Goal: Information Seeking & Learning: Find specific page/section

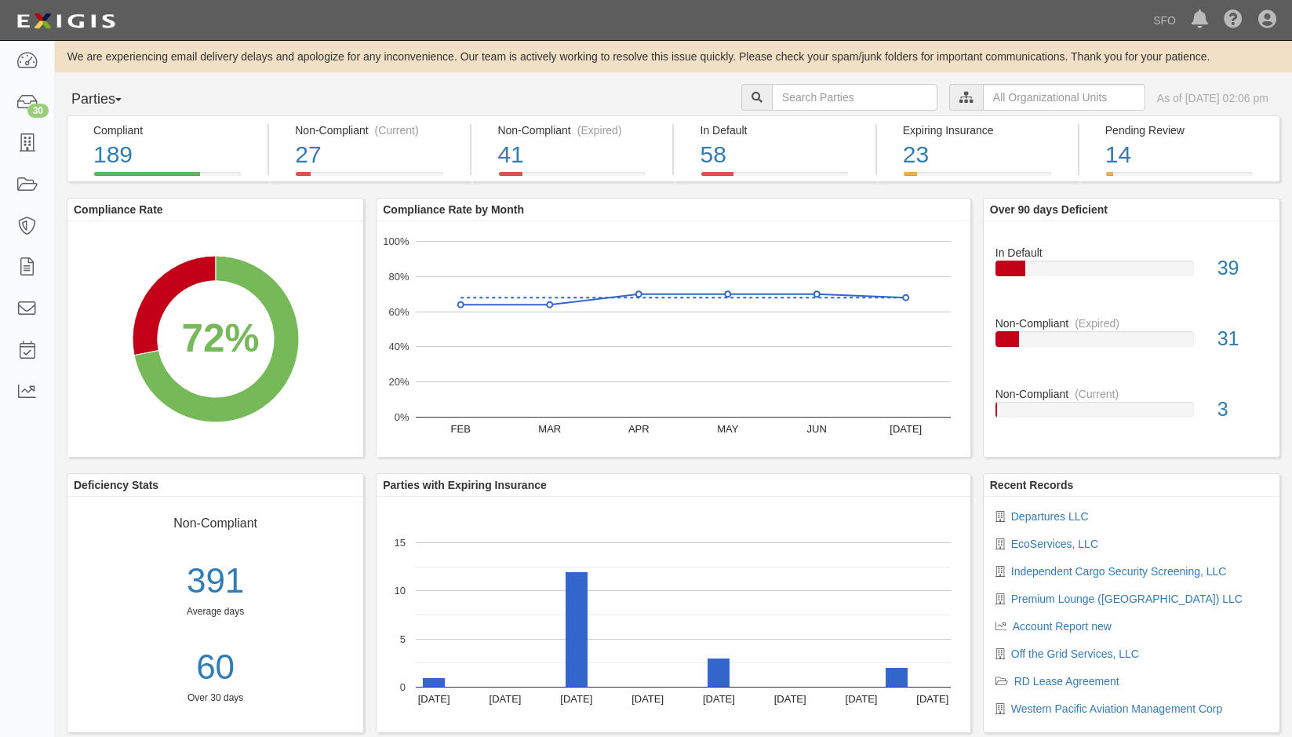
click at [111, 96] on button "Parties" at bounding box center [126, 99] width 118 height 31
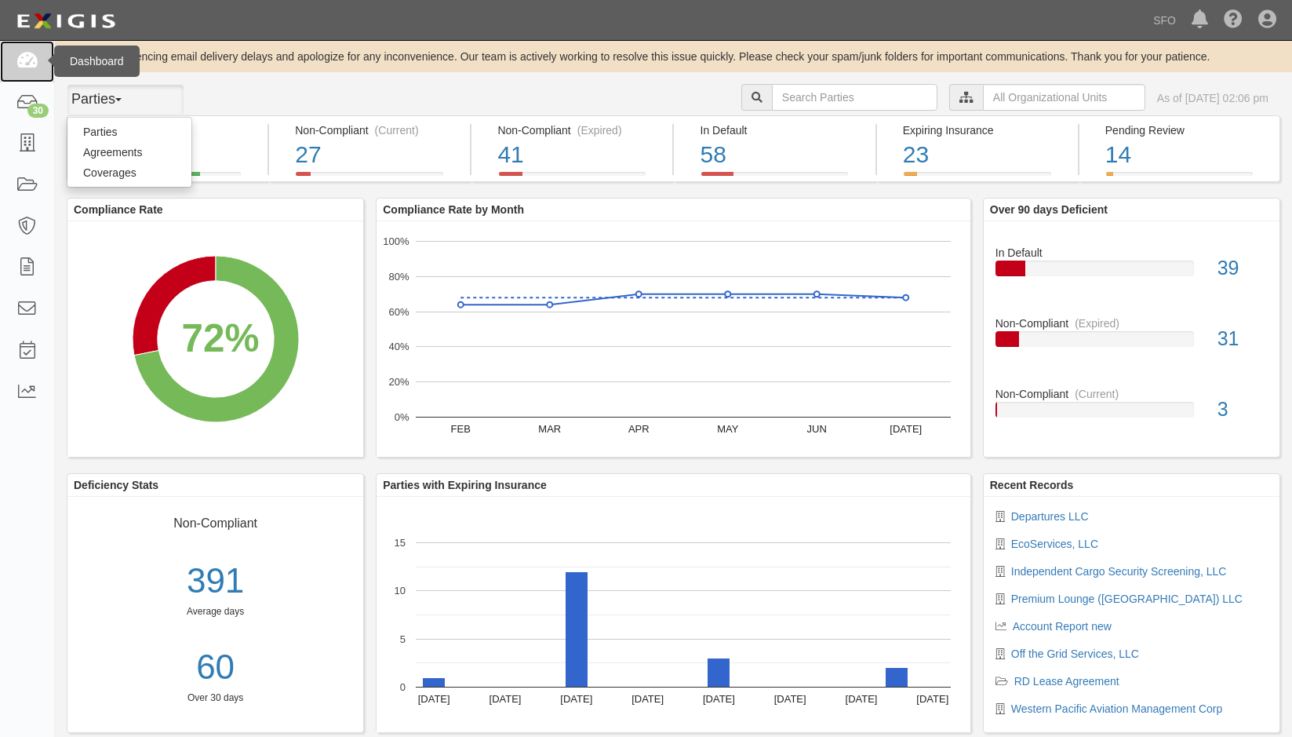
click at [26, 65] on icon at bounding box center [27, 62] width 22 height 18
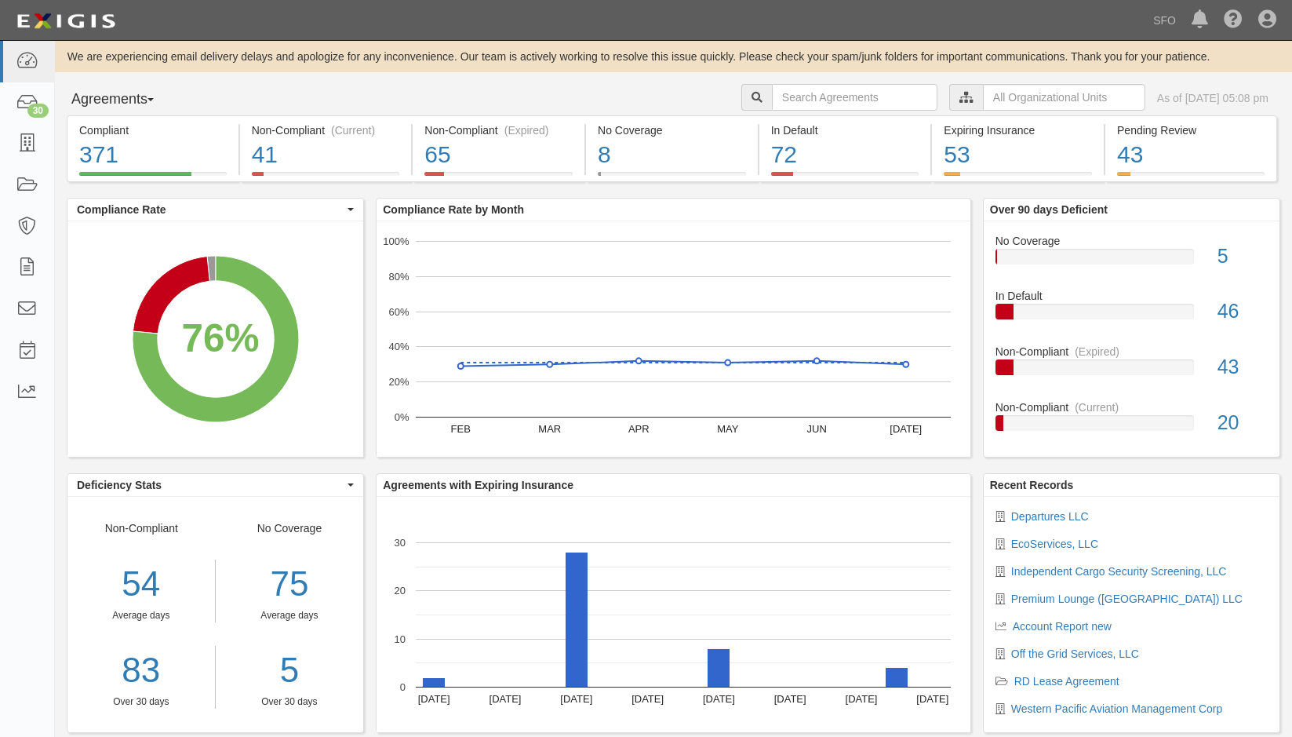
click at [78, 92] on button "Agreements" at bounding box center [126, 99] width 118 height 31
click at [100, 135] on link "Parties" at bounding box center [129, 132] width 124 height 20
click at [40, 148] on link at bounding box center [27, 144] width 54 height 42
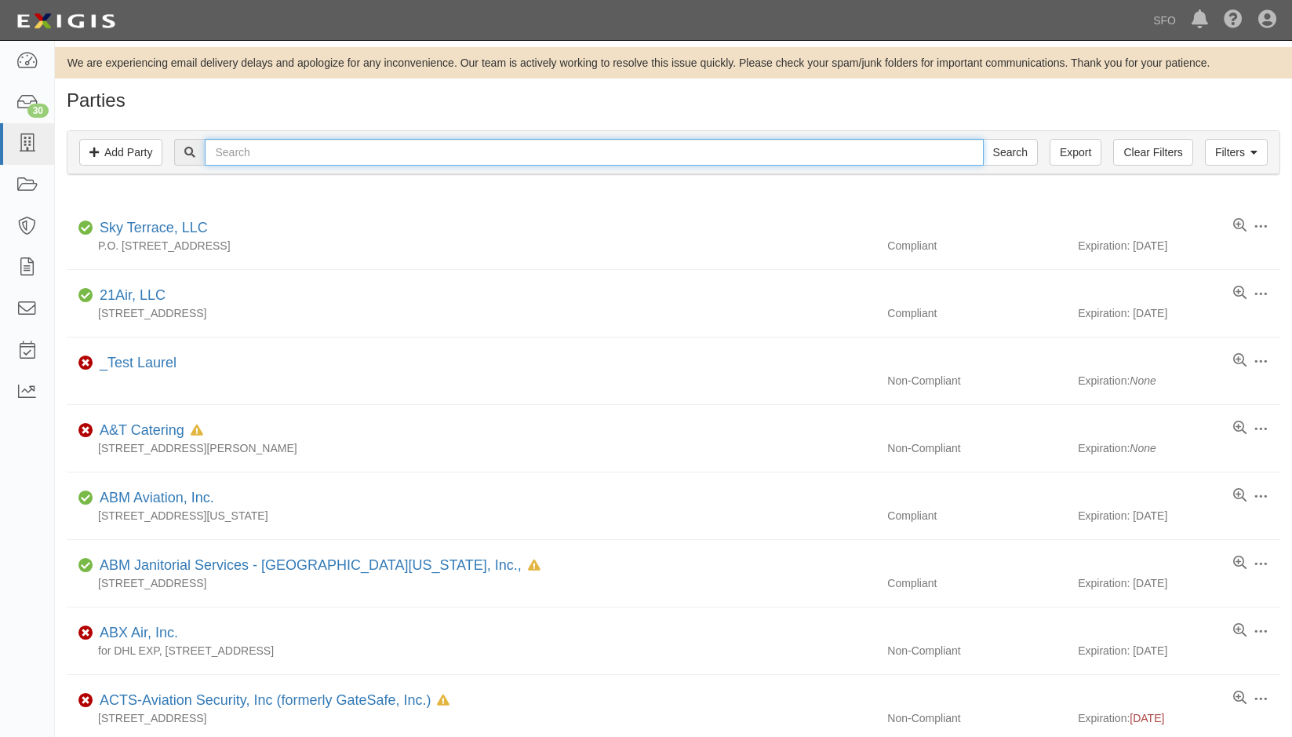
click at [361, 160] on input "text" at bounding box center [594, 152] width 778 height 27
type input "vir"
click at [983, 139] on input "Search" at bounding box center [1010, 152] width 55 height 27
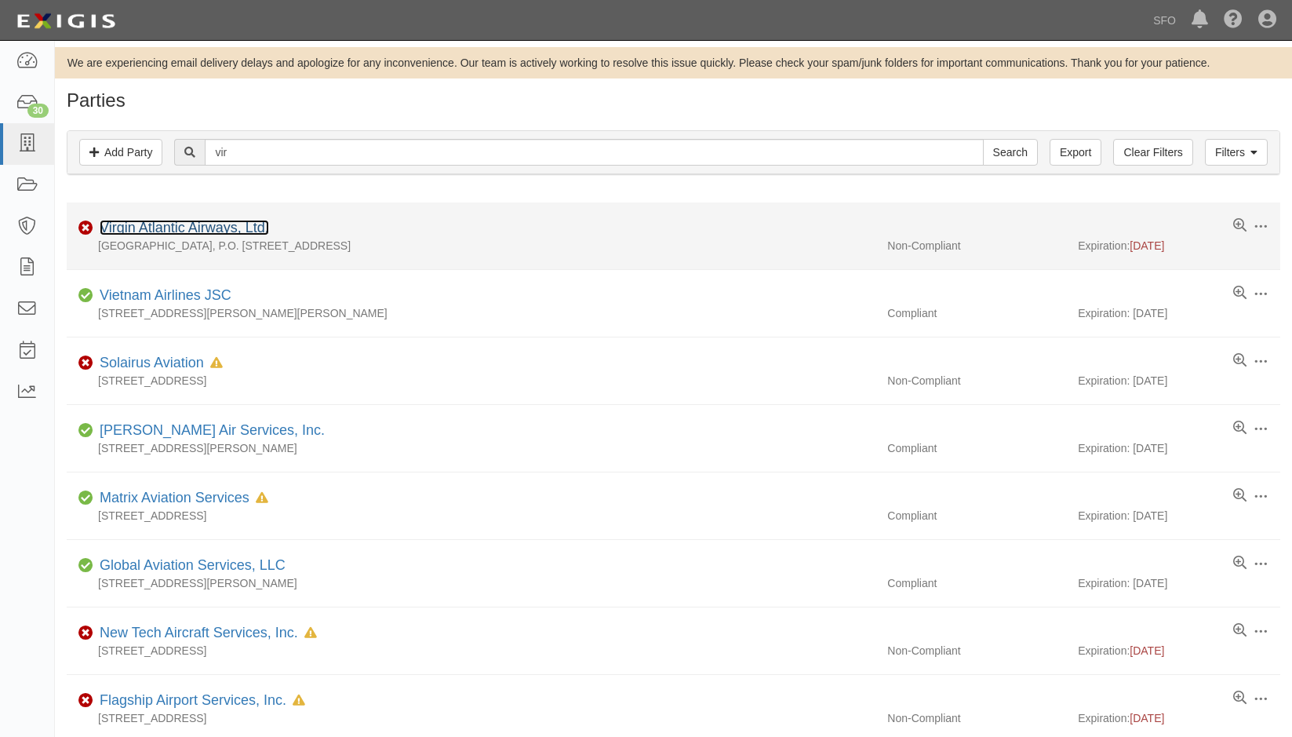
click at [206, 226] on link "Virgin Atlantic Airways, Ltd." at bounding box center [185, 228] width 170 height 16
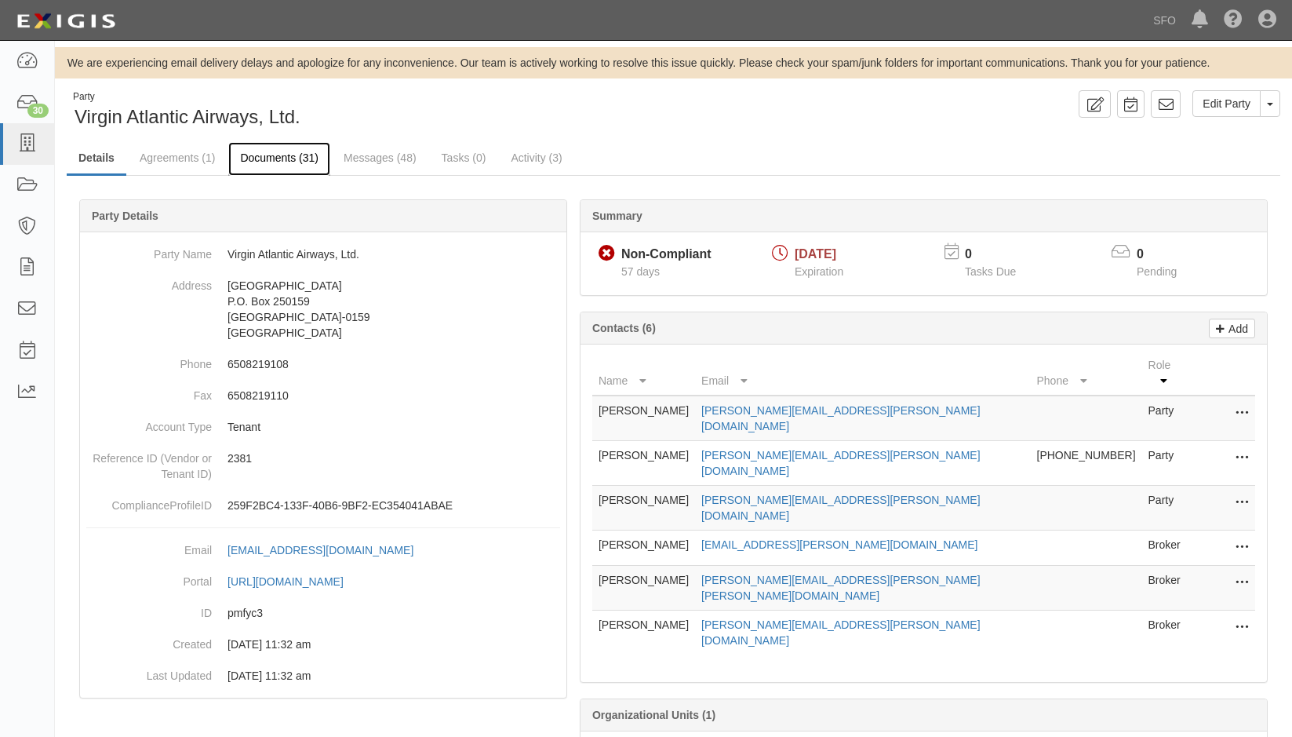
click at [304, 159] on link "Documents (31)" at bounding box center [279, 159] width 102 height 34
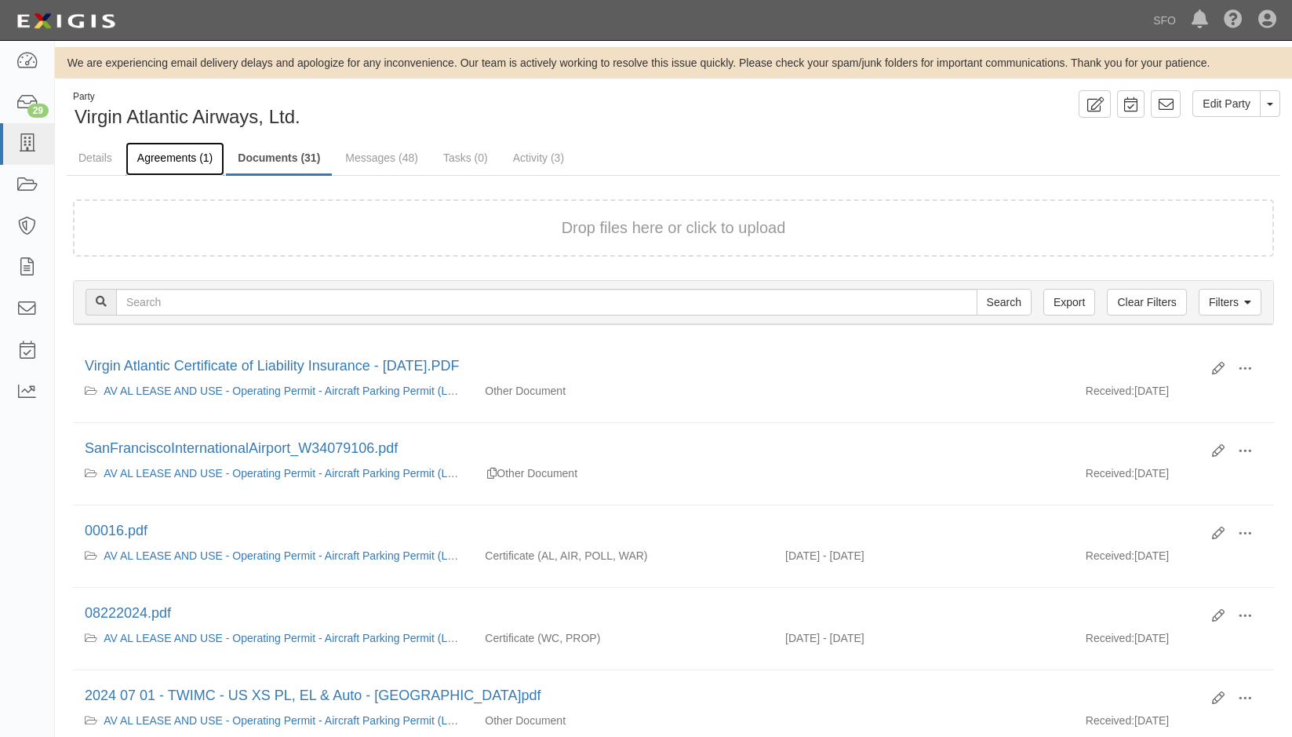
click at [153, 155] on link "Agreements (1)" at bounding box center [175, 159] width 99 height 34
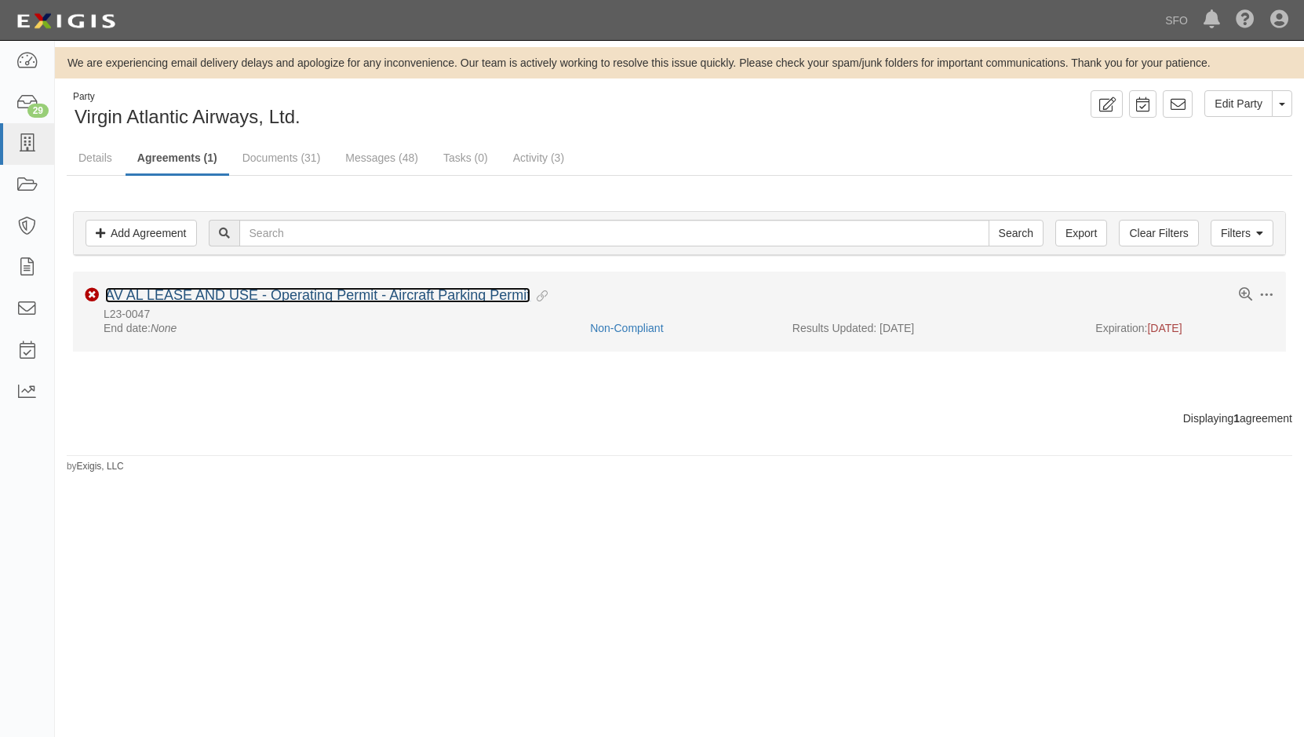
click at [200, 290] on link "AV AL LEASE AND USE - Operating Permit - Aircraft Parking Permit" at bounding box center [317, 295] width 425 height 16
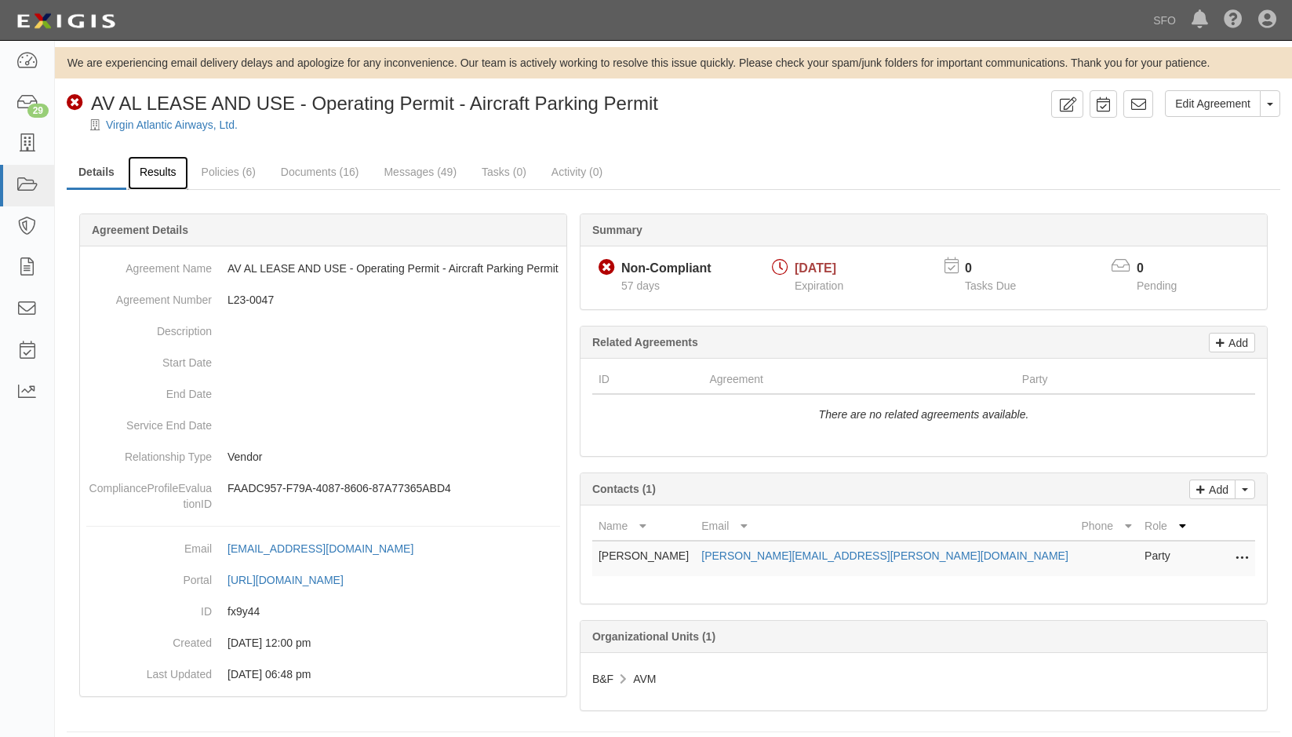
click at [164, 181] on link "Results" at bounding box center [158, 173] width 60 height 34
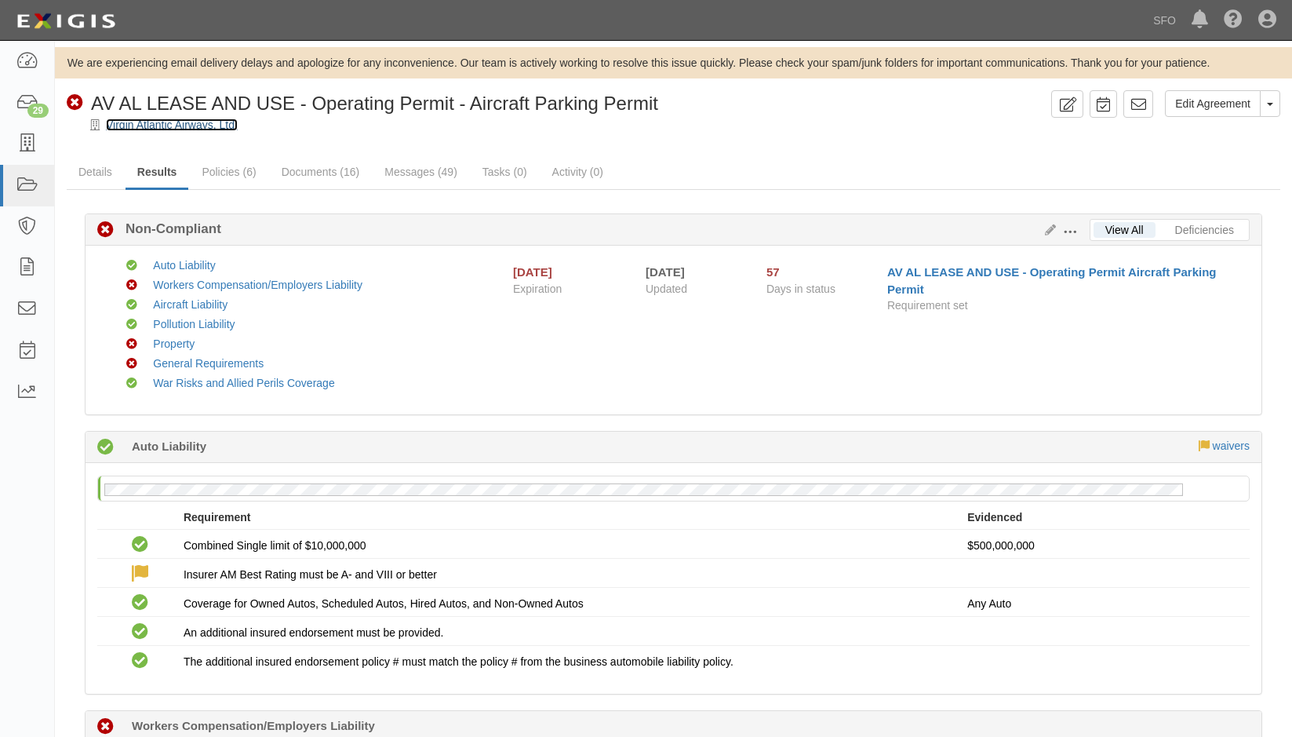
click at [157, 120] on link "Virgin Atlantic Airways, Ltd." at bounding box center [172, 124] width 132 height 13
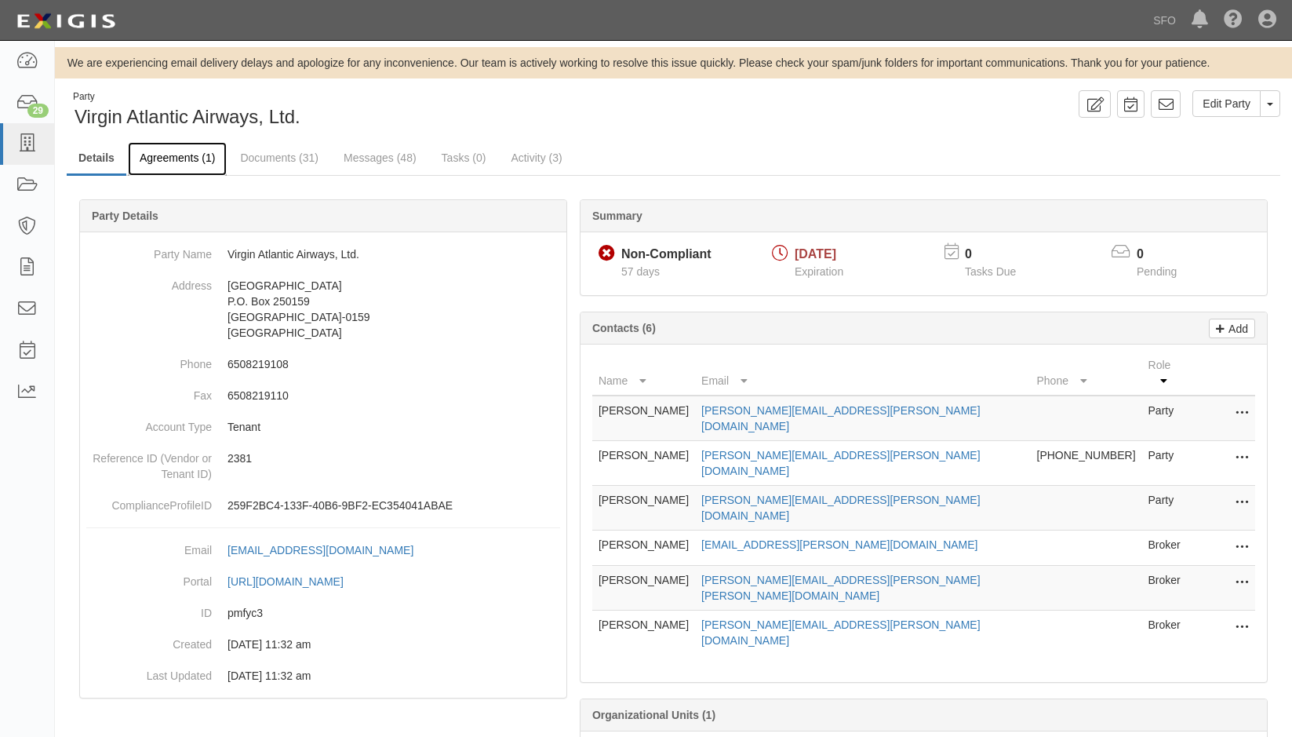
click at [175, 153] on link "Agreements (1)" at bounding box center [177, 159] width 99 height 34
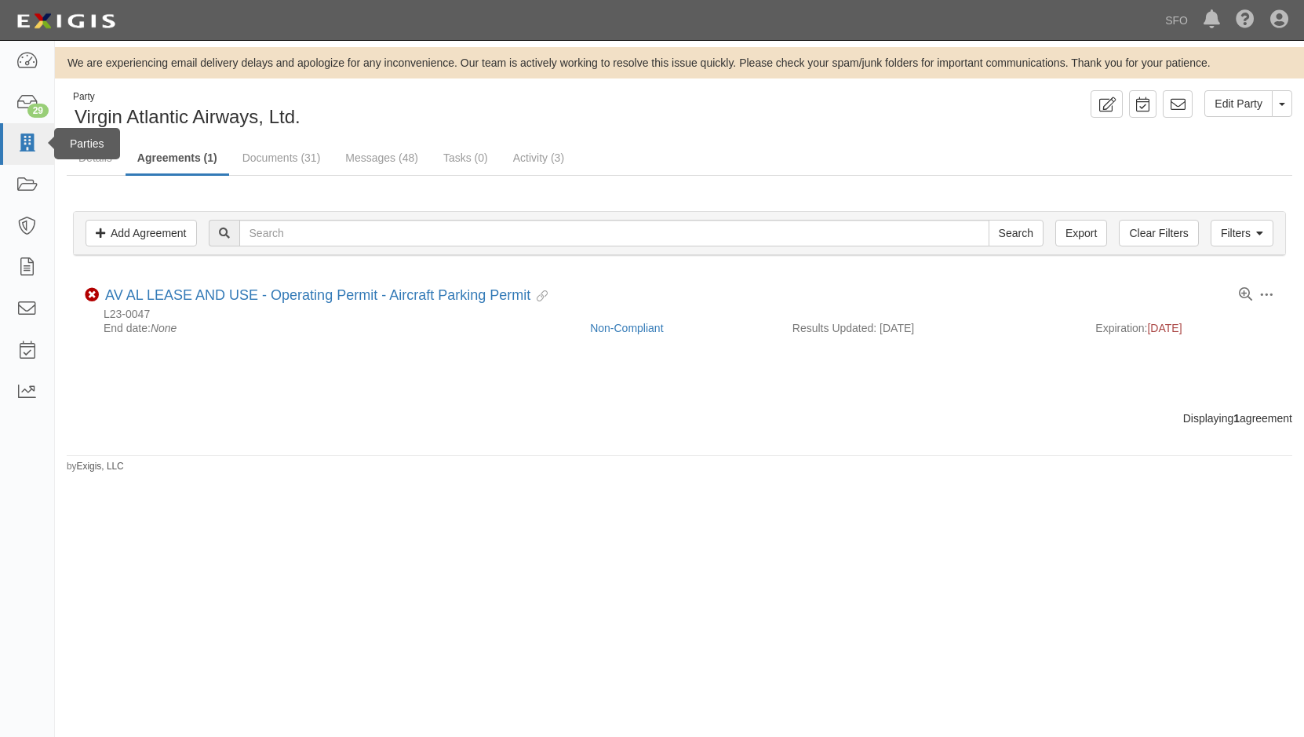
click at [54, 143] on div "Parties" at bounding box center [87, 143] width 66 height 31
click at [20, 135] on icon at bounding box center [27, 144] width 22 height 18
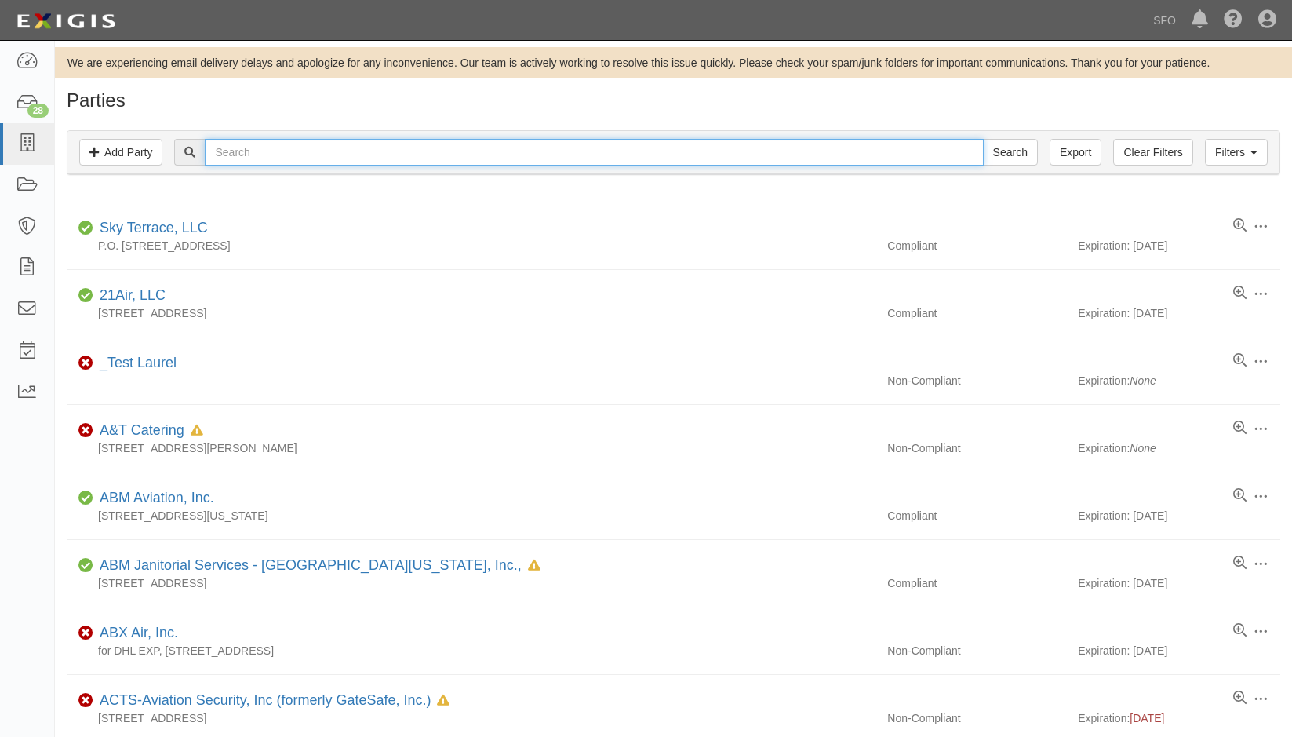
click at [265, 146] on input "text" at bounding box center [594, 152] width 778 height 27
type input "san bruno"
click at [983, 139] on input "Search" at bounding box center [1010, 152] width 55 height 27
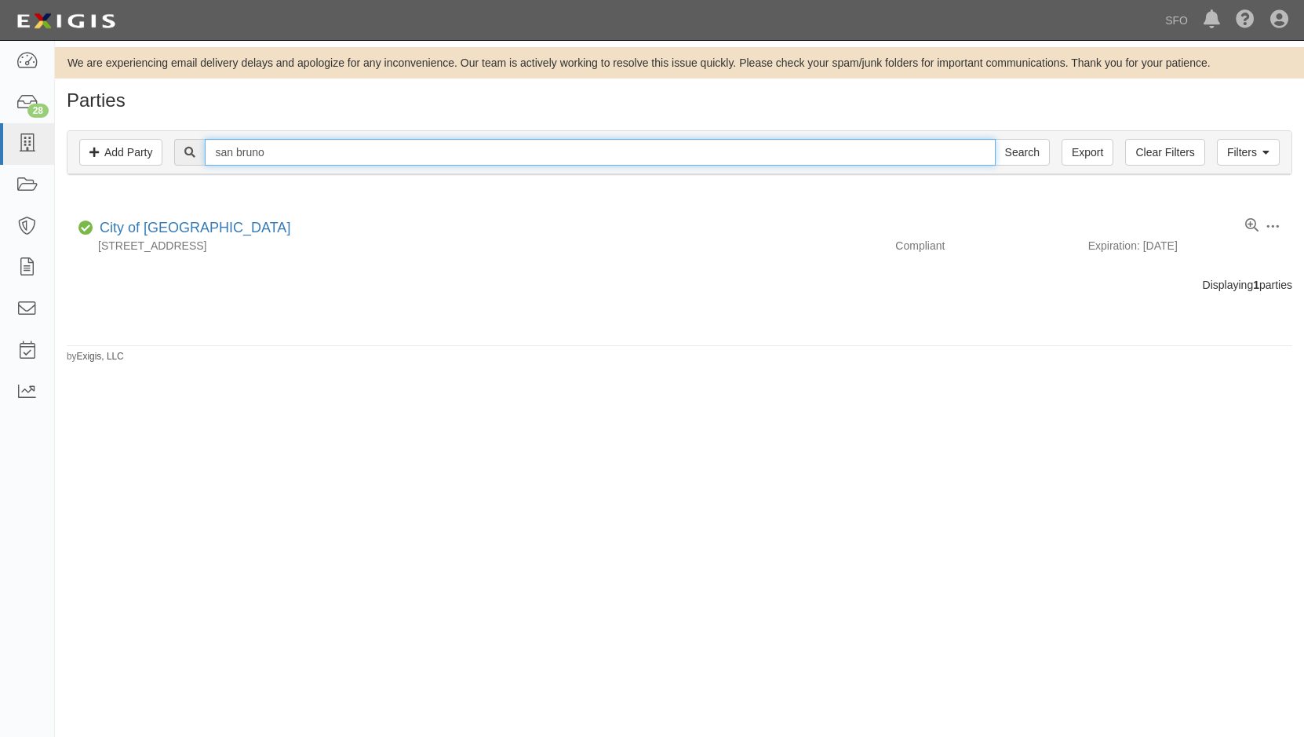
drag, startPoint x: 317, startPoint y: 155, endPoint x: 78, endPoint y: 151, distance: 238.6
click at [78, 151] on div "Filters Add Party Clear Filters Export san bruno Search Filters" at bounding box center [679, 152] width 1224 height 43
type input "city"
click at [995, 139] on input "Search" at bounding box center [1022, 152] width 55 height 27
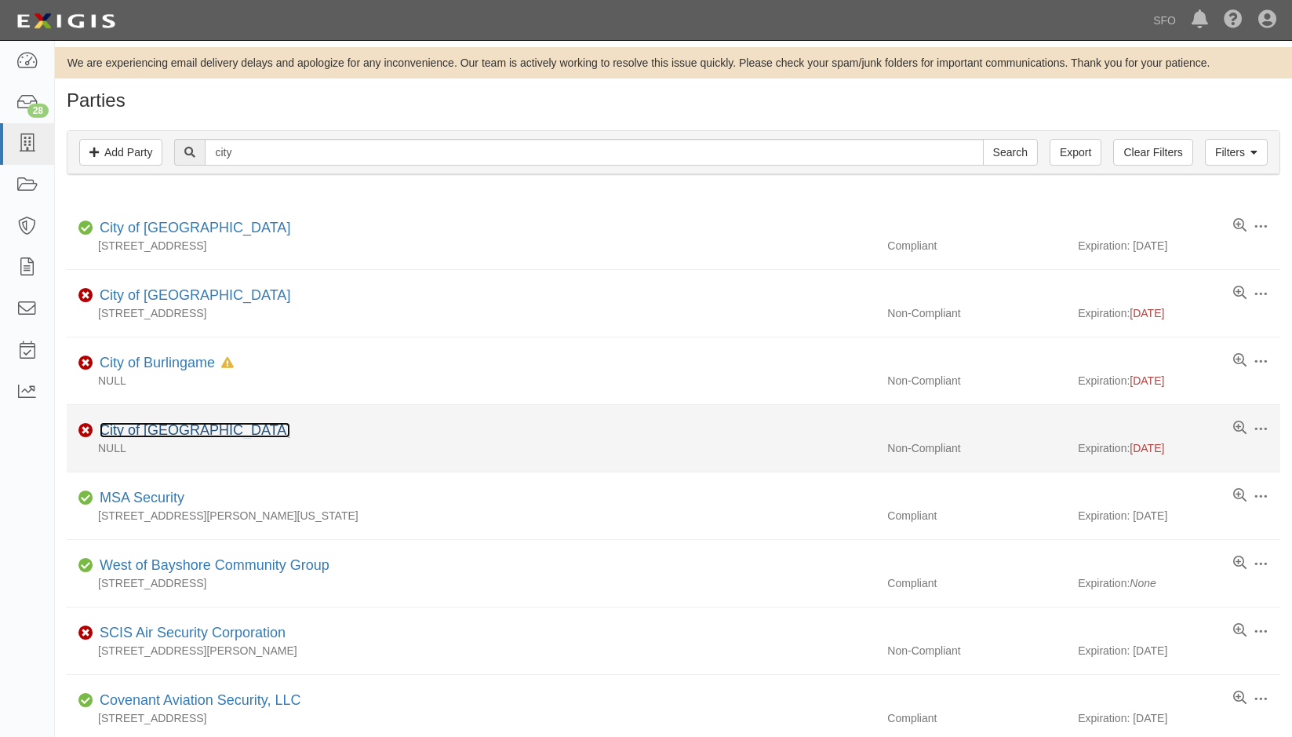
click at [184, 437] on link "City of South San Francisco" at bounding box center [195, 430] width 191 height 16
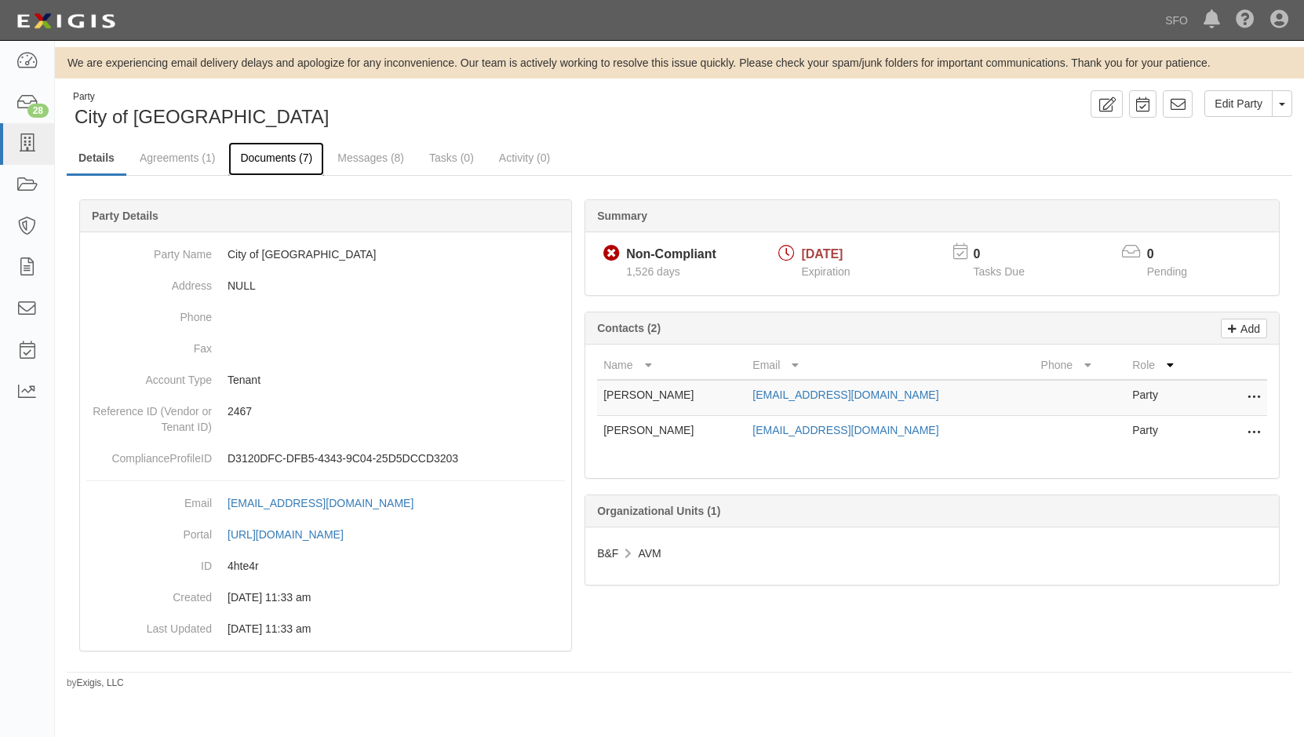
click at [263, 154] on link "Documents (7)" at bounding box center [276, 159] width 96 height 34
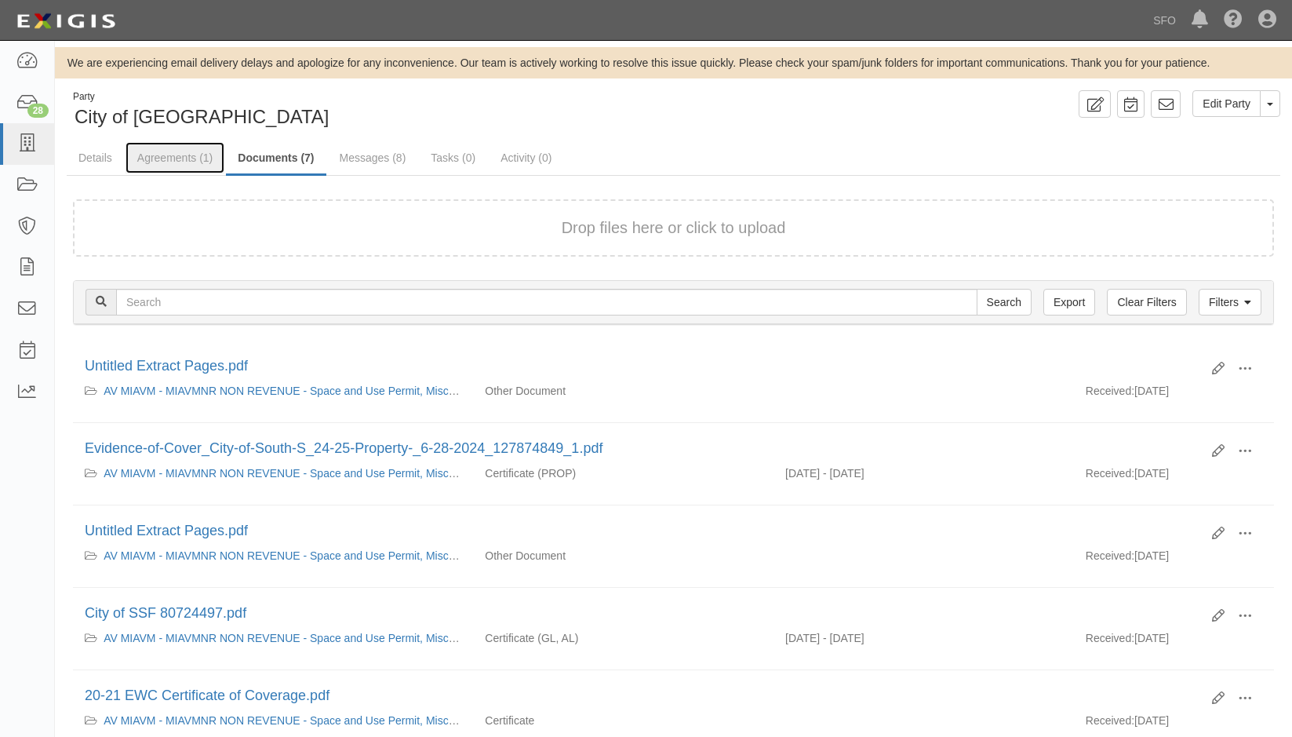
click at [172, 157] on link "Agreements (1)" at bounding box center [175, 157] width 99 height 31
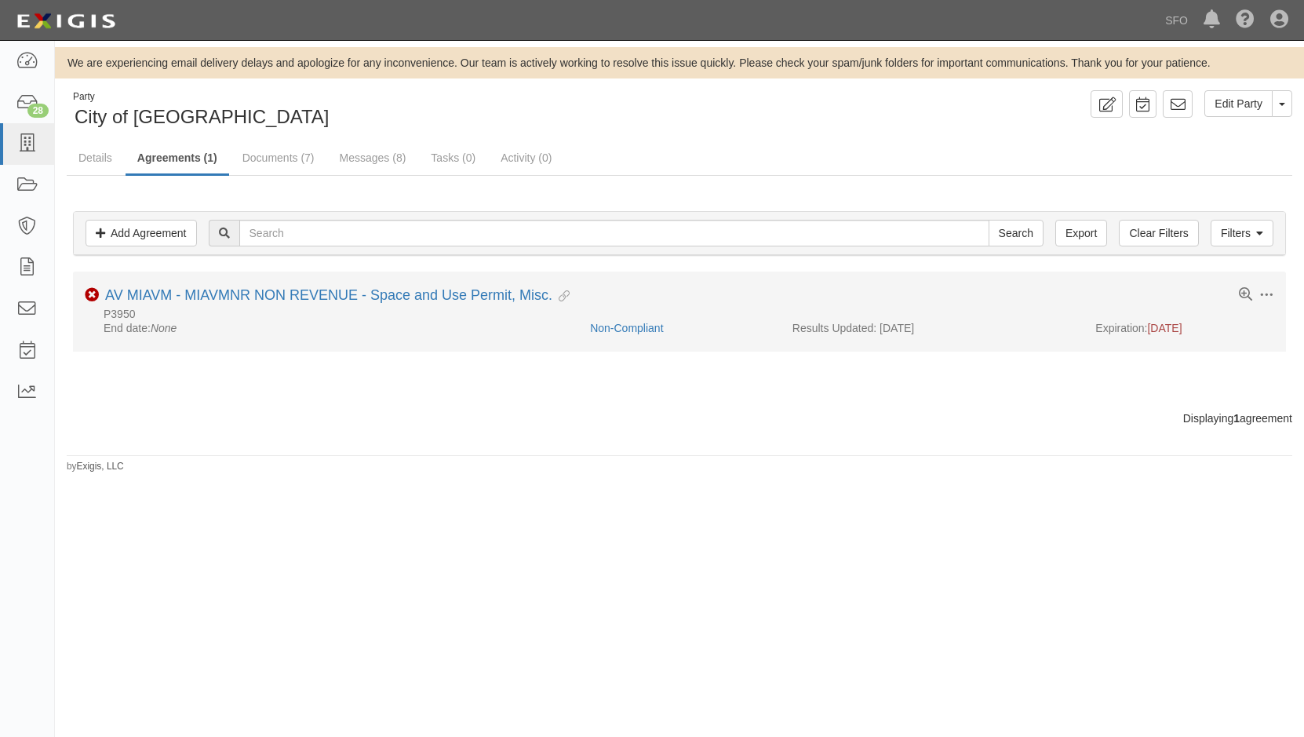
click at [261, 283] on li "Toggle Agreement Dropdown Edit Log activity Add task Send message Archive Non-C…" at bounding box center [679, 312] width 1213 height 80
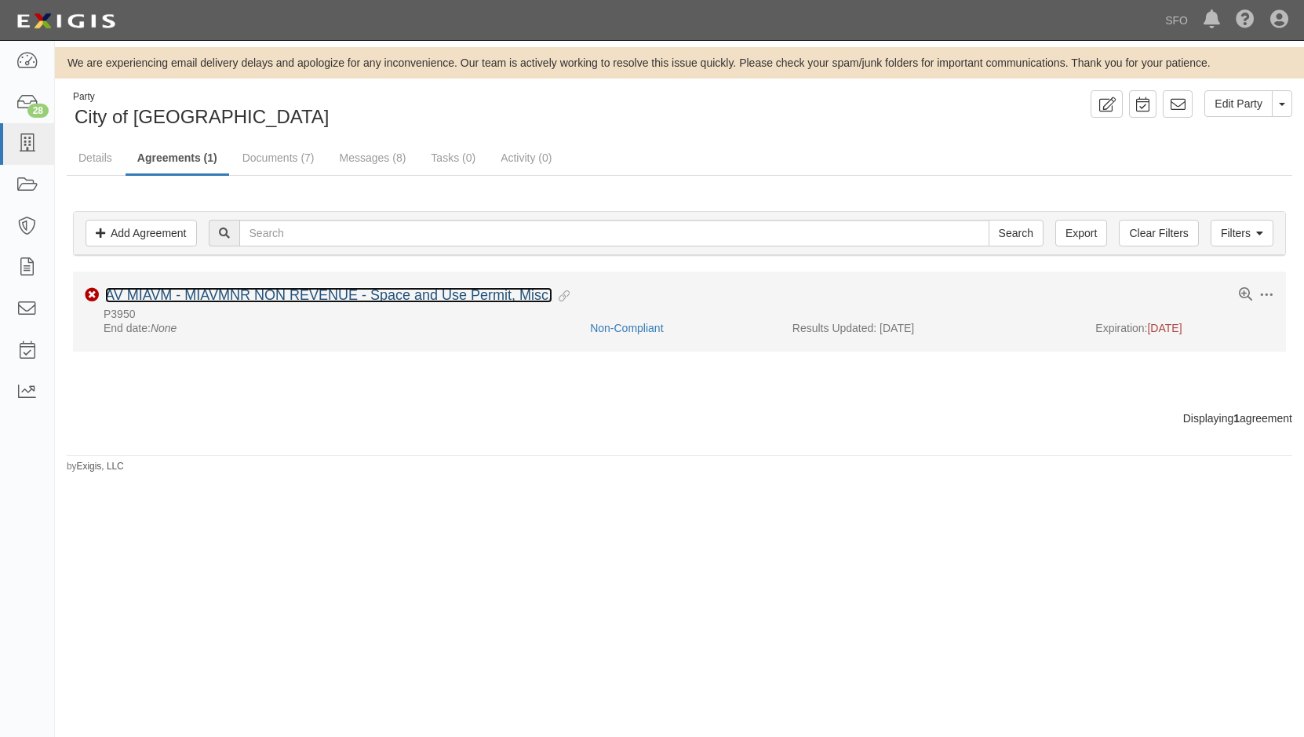
click at [268, 293] on link "AV MIAVM - MIAVMNR NON REVENUE - Space and Use Permit, Misc." at bounding box center [328, 295] width 447 height 16
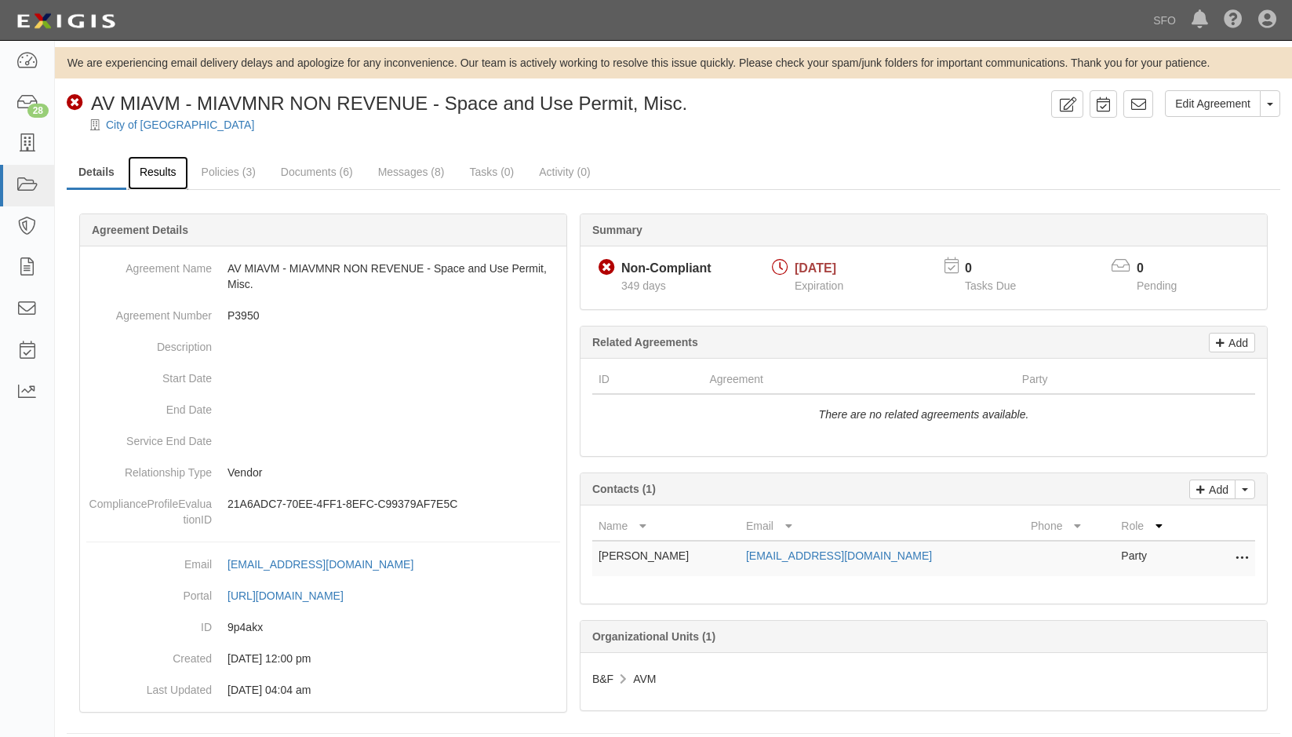
click at [177, 176] on link "Results" at bounding box center [158, 173] width 60 height 34
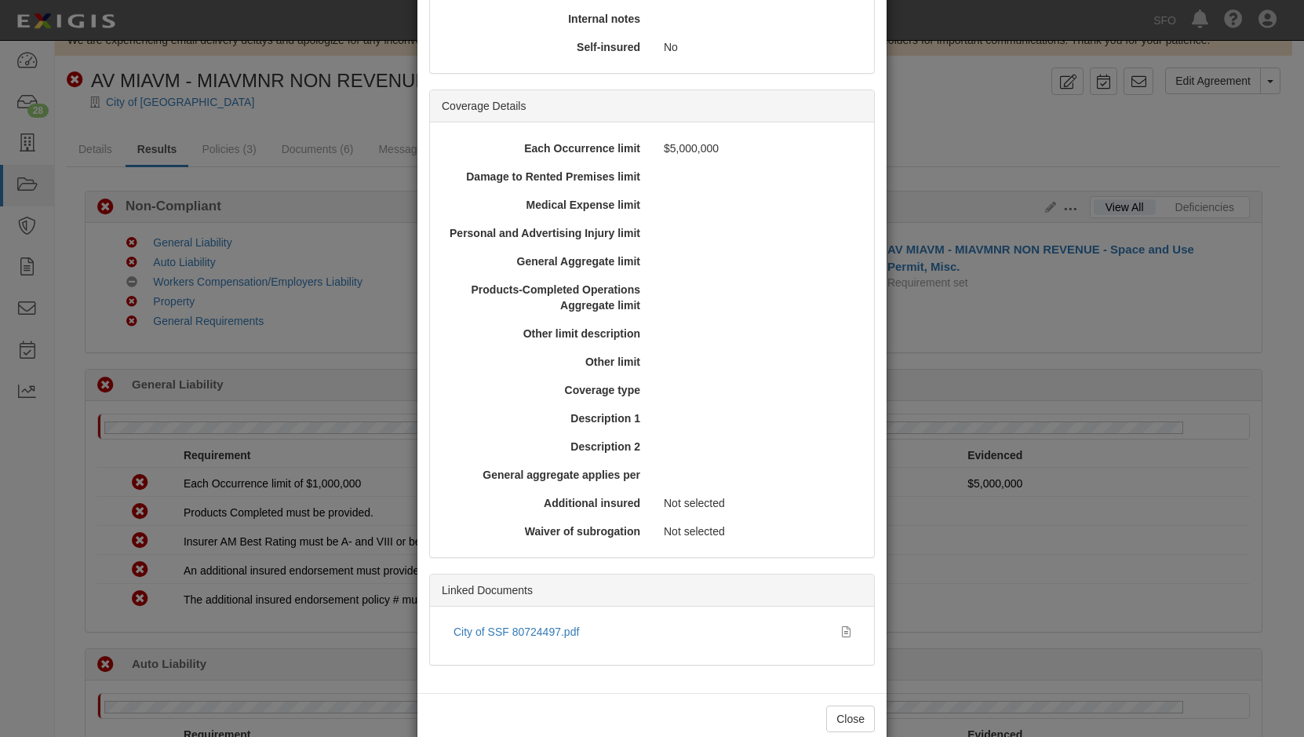
scroll to position [334, 0]
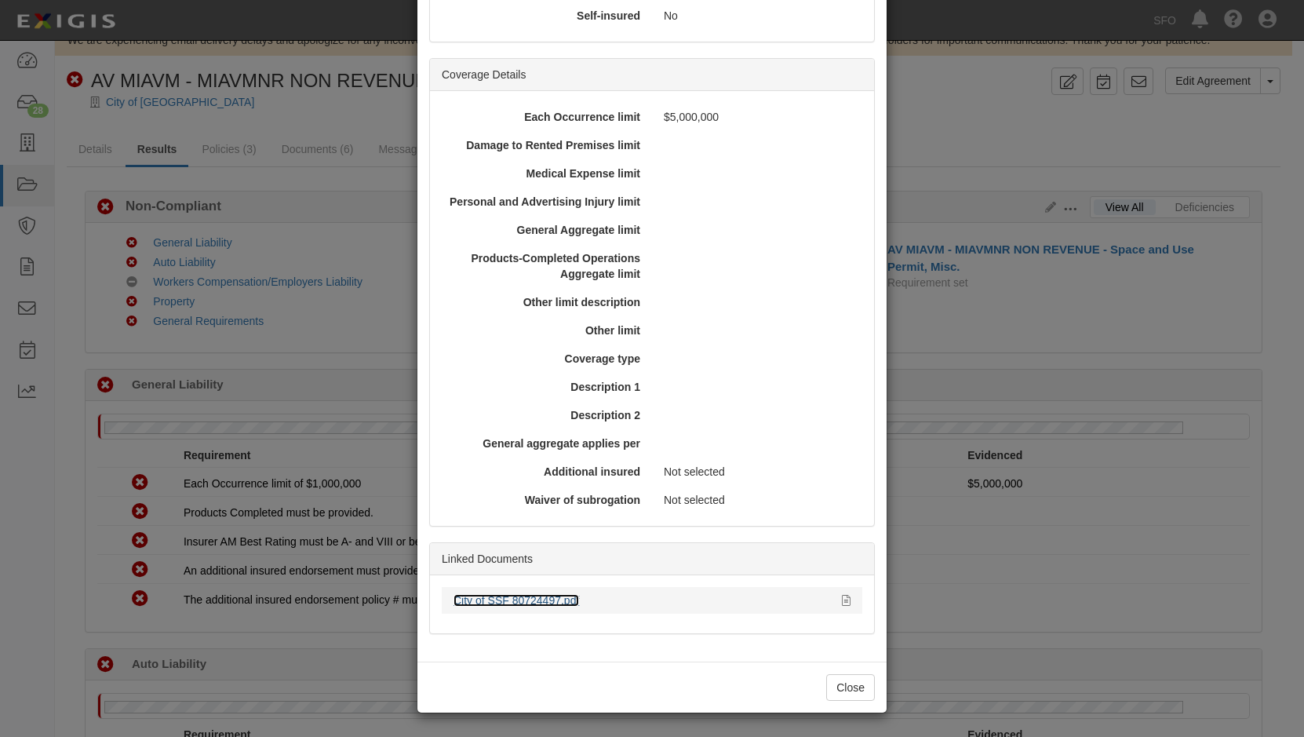
click at [506, 600] on link "City of SSF 80724497.pdf" at bounding box center [517, 600] width 126 height 13
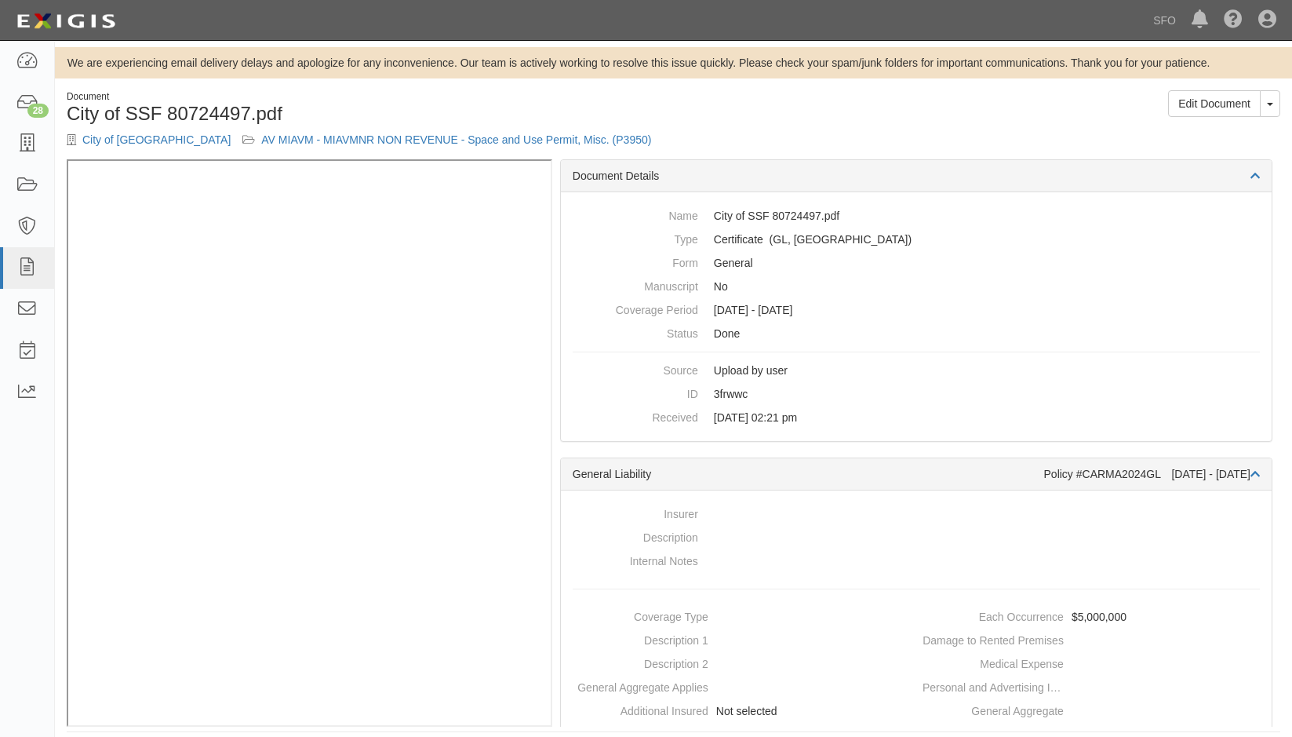
scroll to position [13, 0]
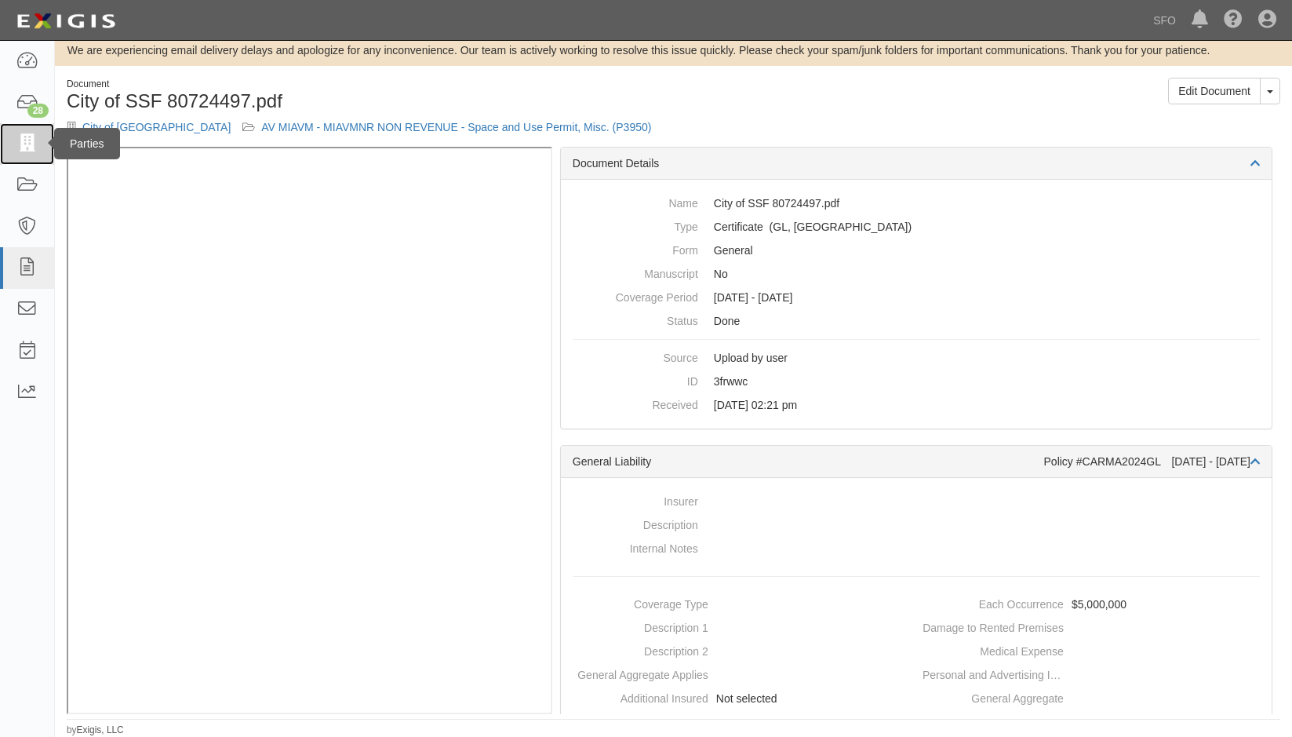
click at [31, 145] on icon at bounding box center [27, 144] width 22 height 18
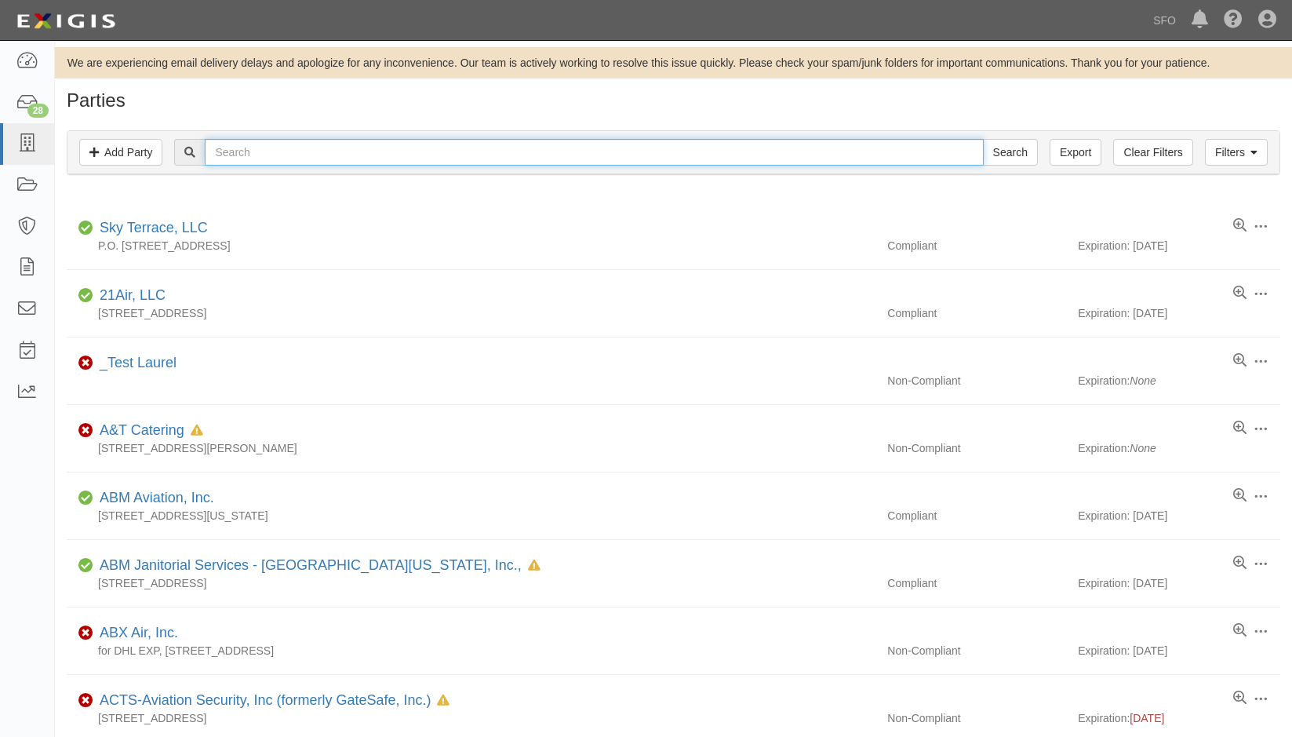
click at [239, 152] on input "text" at bounding box center [594, 152] width 778 height 27
type input "millbrae"
click at [983, 139] on input "Search" at bounding box center [1010, 152] width 55 height 27
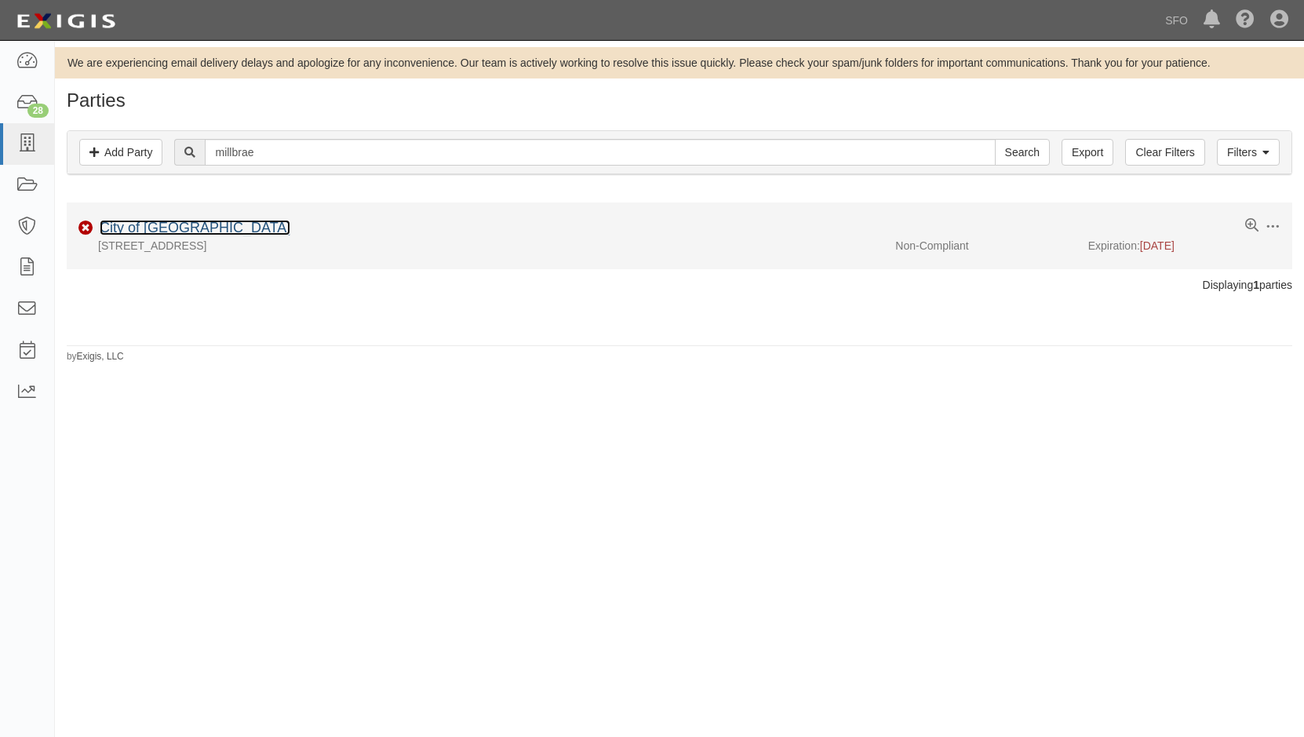
click at [162, 224] on link "City of [GEOGRAPHIC_DATA]" at bounding box center [195, 228] width 191 height 16
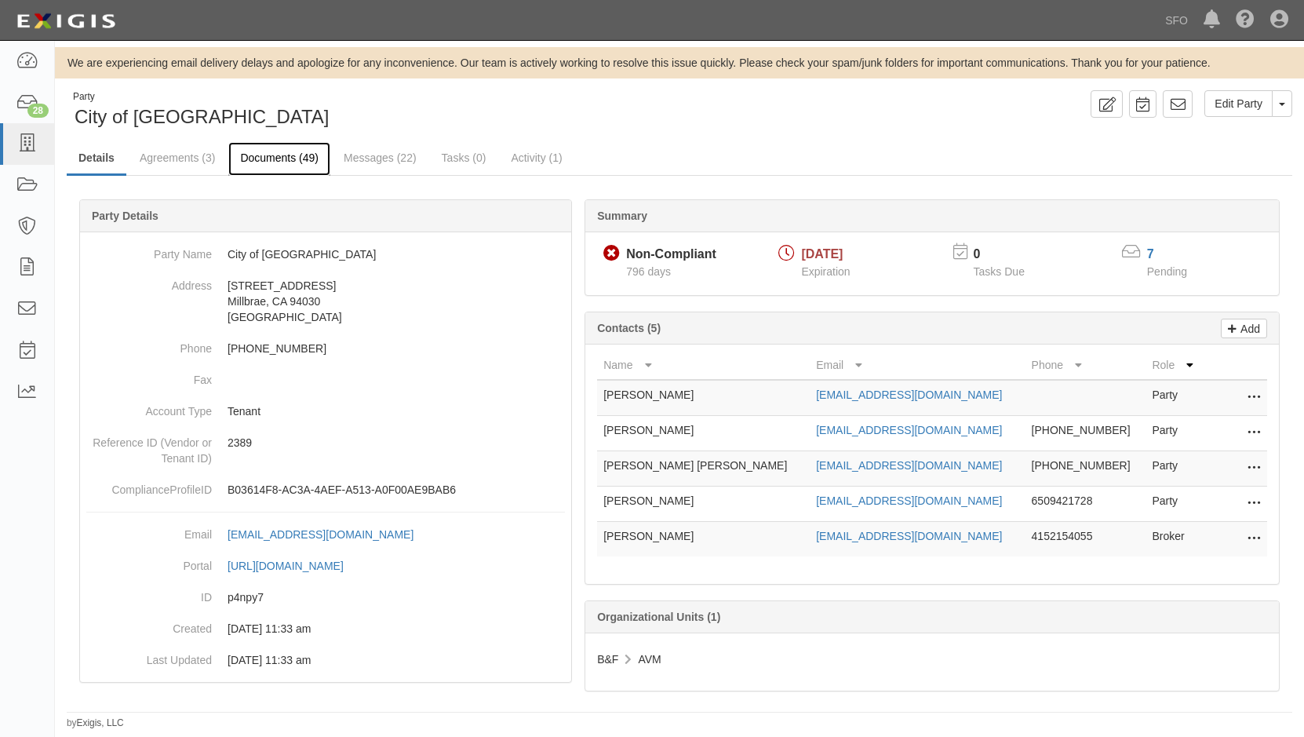
click at [290, 161] on link "Documents (49)" at bounding box center [279, 159] width 102 height 34
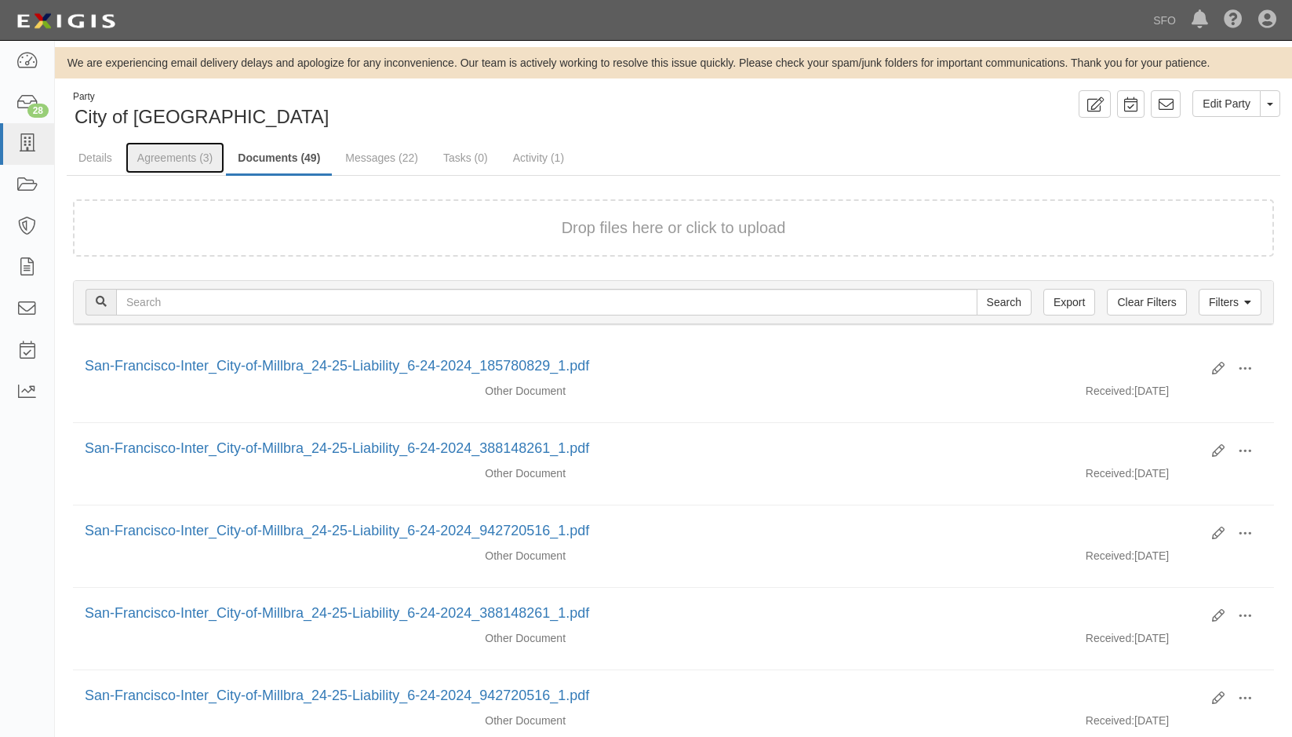
click at [173, 155] on link "Agreements (3)" at bounding box center [175, 157] width 99 height 31
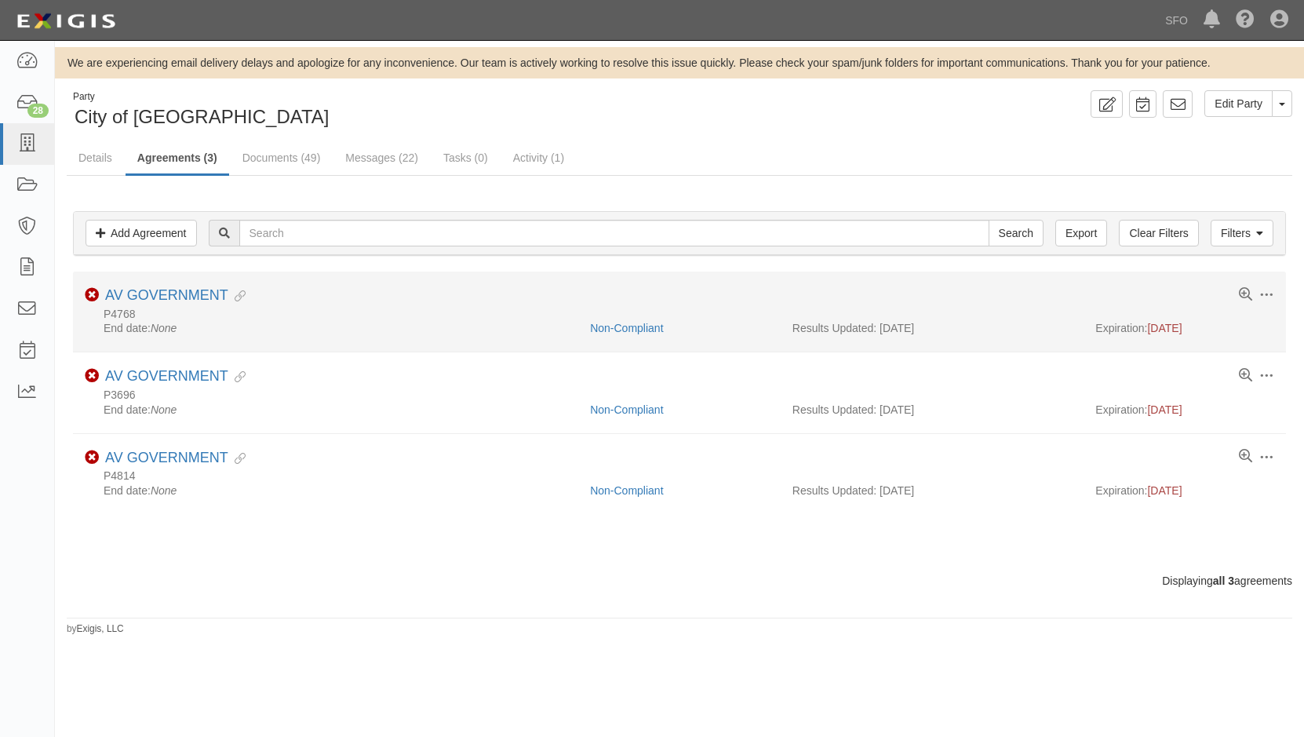
click at [178, 280] on li "Toggle Agreement Dropdown Edit Log activity Add task Send message Archive Non-C…" at bounding box center [679, 312] width 1213 height 81
click at [173, 310] on div "P4768" at bounding box center [680, 314] width 1190 height 13
click at [178, 293] on link "AV GOVERNMENT" at bounding box center [166, 295] width 123 height 16
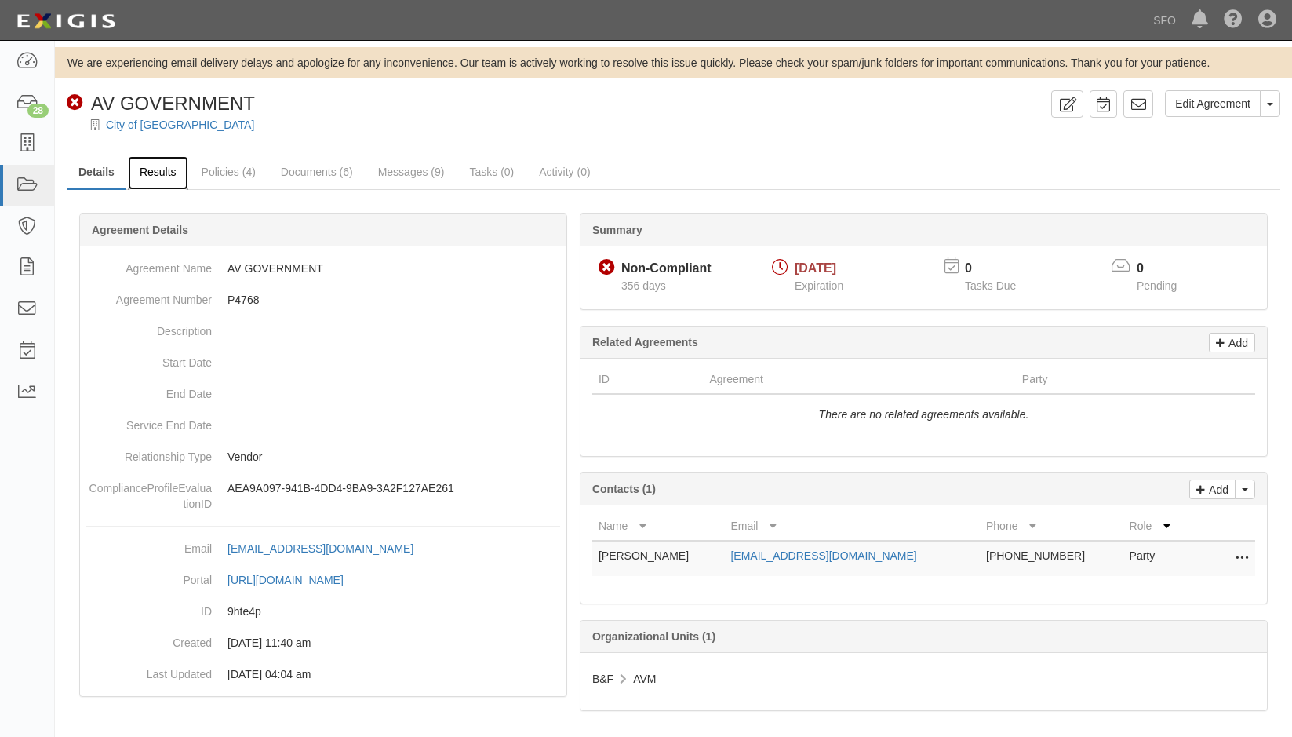
click at [154, 170] on link "Results" at bounding box center [158, 173] width 60 height 34
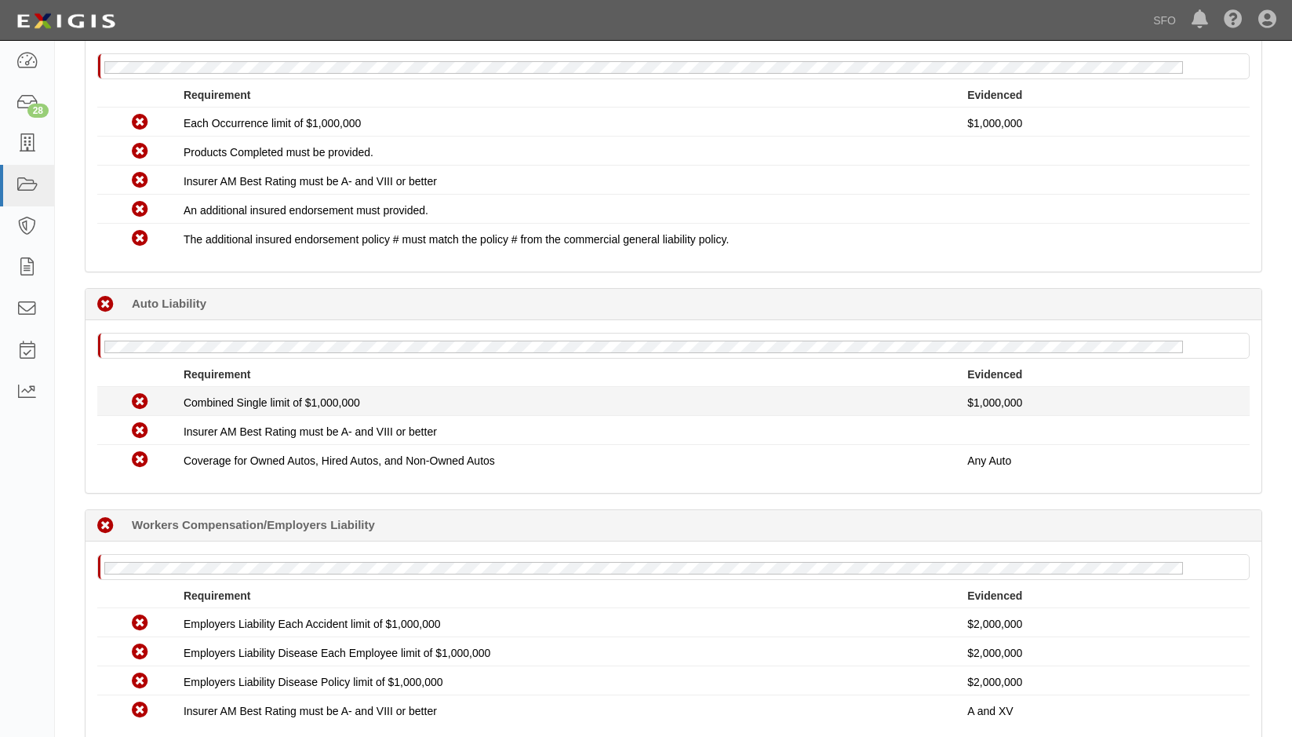
scroll to position [549, 0]
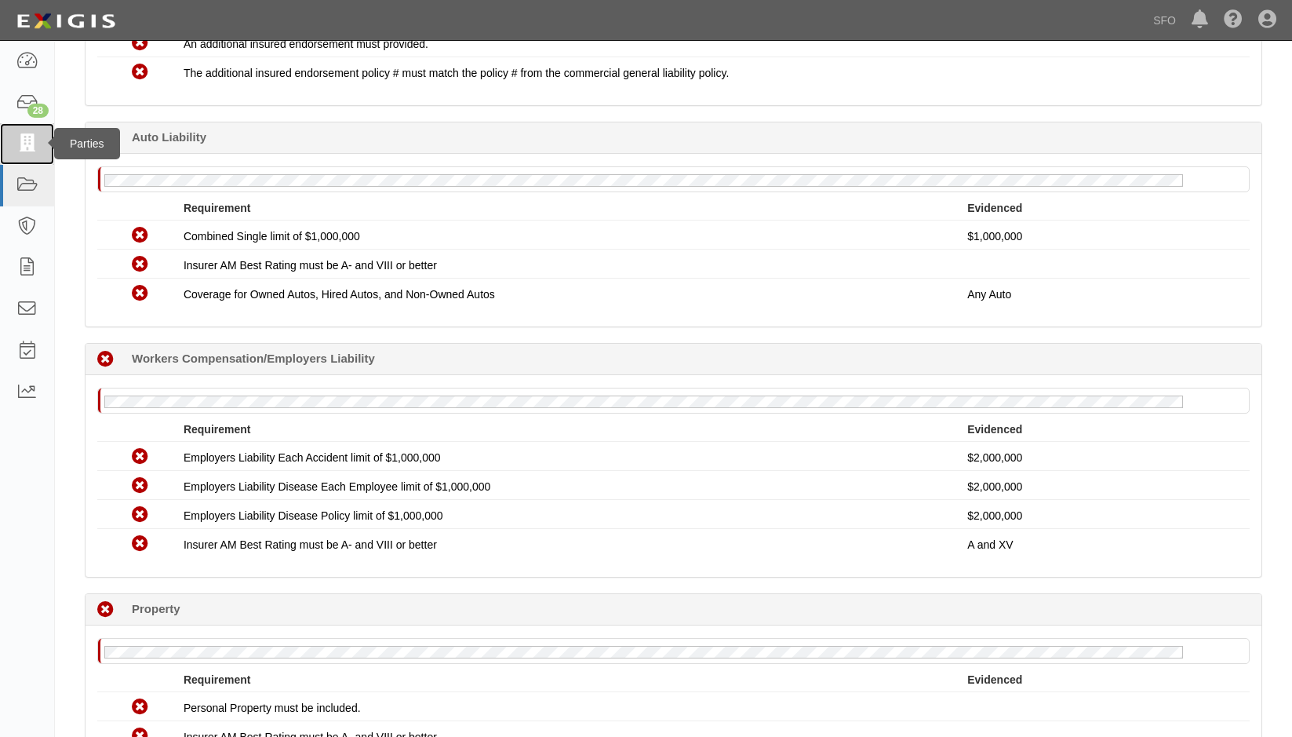
click at [9, 144] on link at bounding box center [27, 144] width 54 height 42
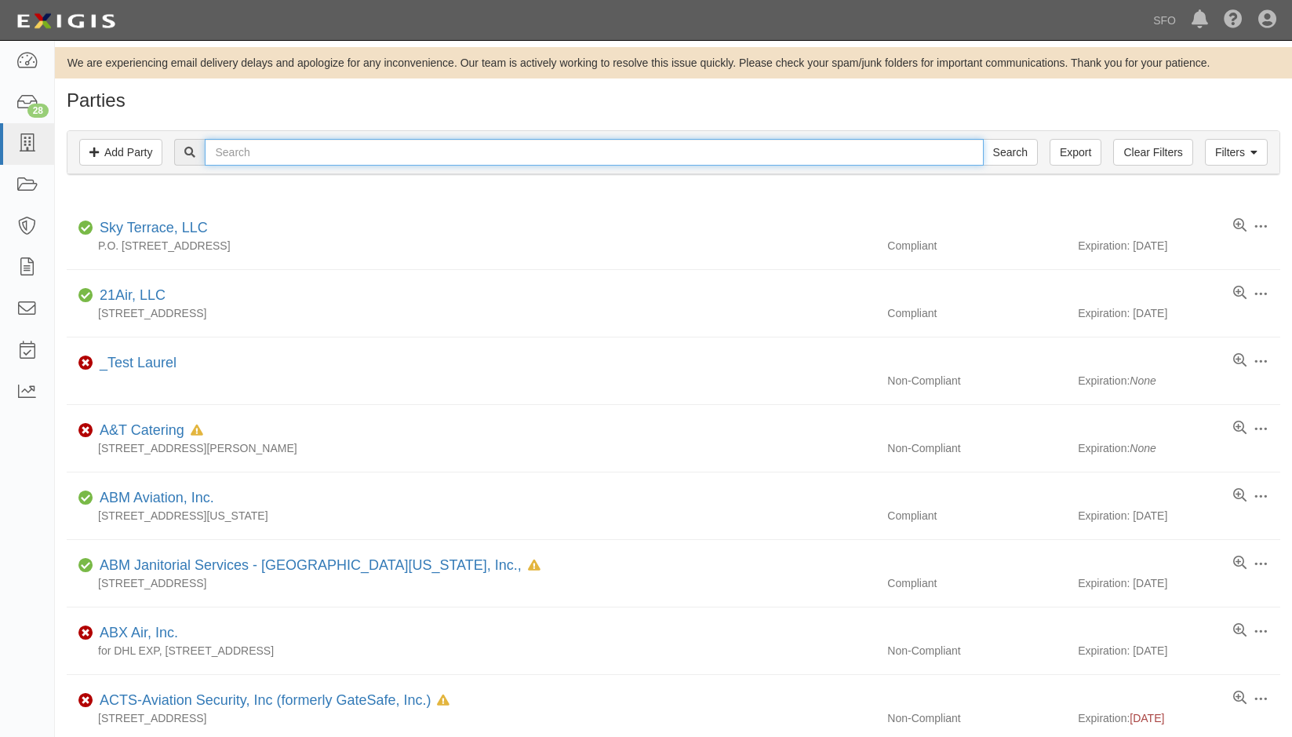
click at [258, 157] on input "text" at bounding box center [594, 152] width 778 height 27
type input "sky"
click at [983, 139] on input "Search" at bounding box center [1010, 152] width 55 height 27
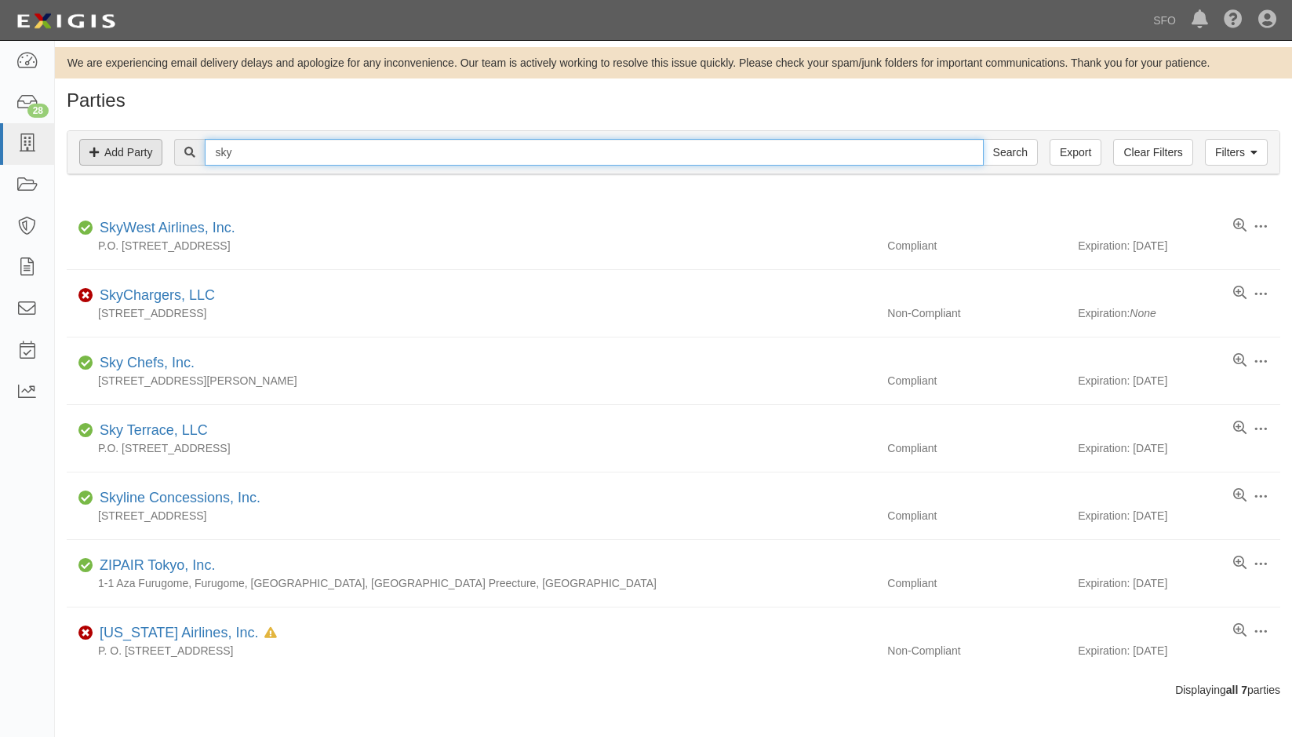
drag, startPoint x: 170, startPoint y: 148, endPoint x: 124, endPoint y: 144, distance: 45.7
click at [124, 144] on div "Filters Add Party Clear Filters Export sky Search Filters" at bounding box center [673, 152] width 1212 height 43
type input "mcgee"
click at [983, 139] on input "Search" at bounding box center [1010, 152] width 55 height 27
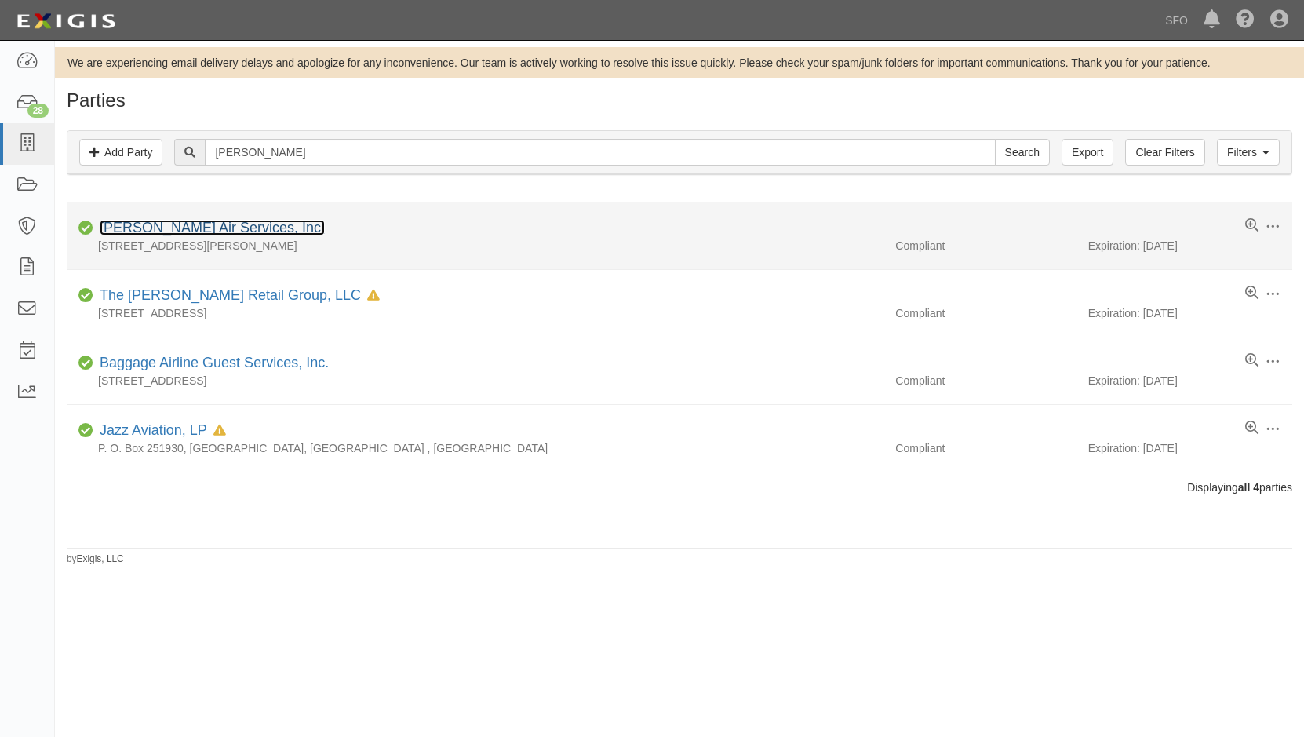
click at [166, 221] on link "McGee Air Services, Inc." at bounding box center [212, 228] width 225 height 16
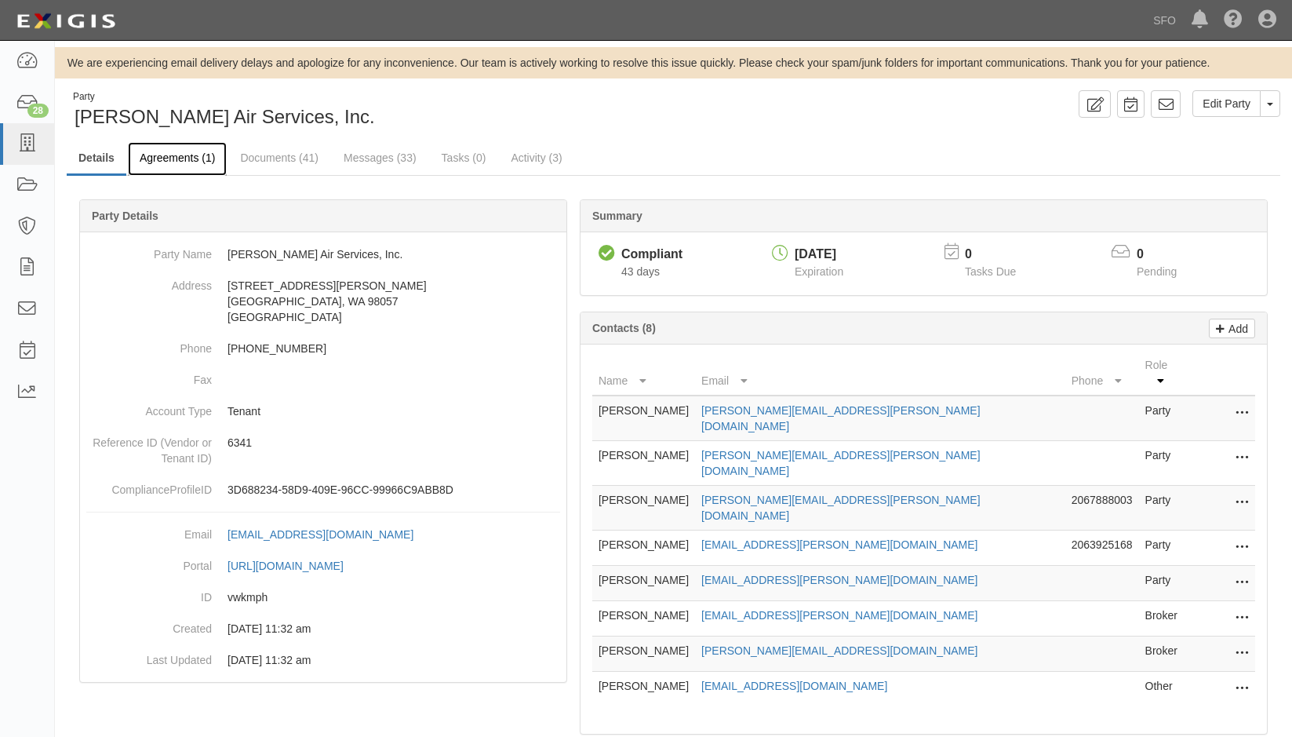
click at [195, 170] on link "Agreements (1)" at bounding box center [177, 159] width 99 height 34
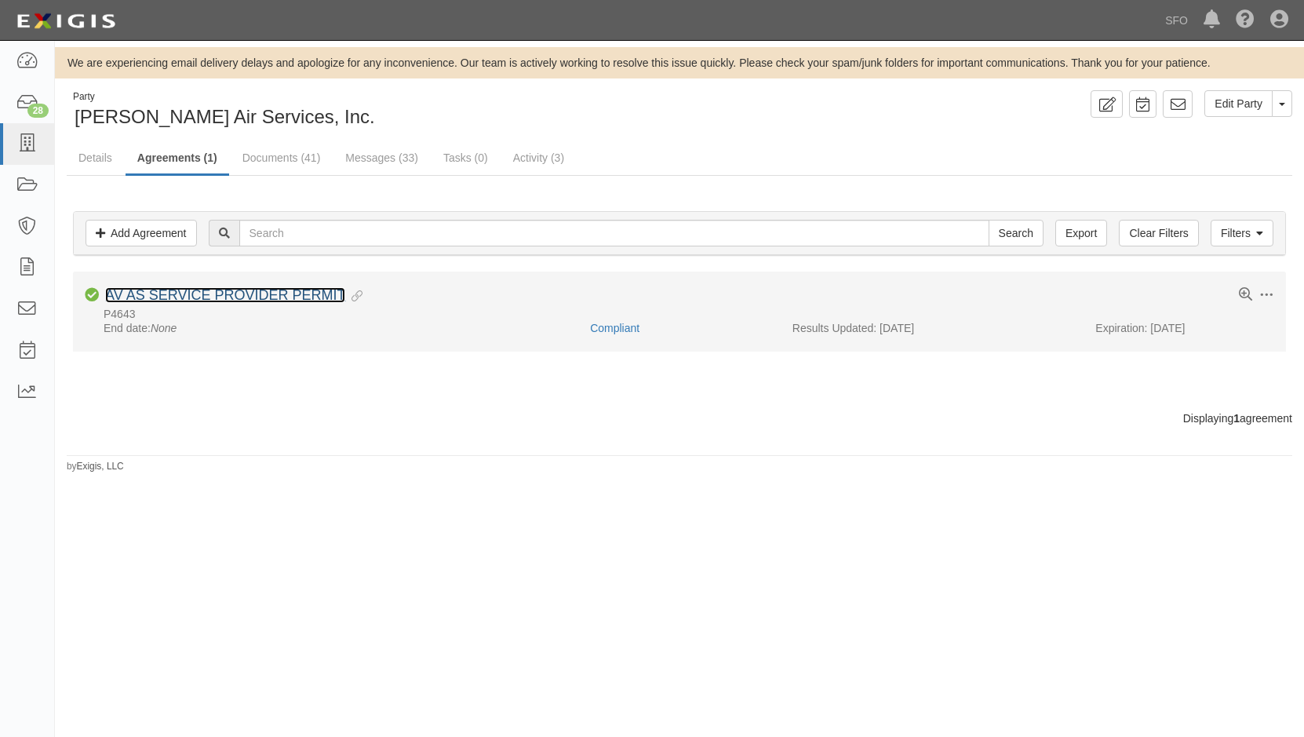
click at [213, 289] on link "AV AS SERVICE PROVIDER PERMIT" at bounding box center [225, 295] width 240 height 16
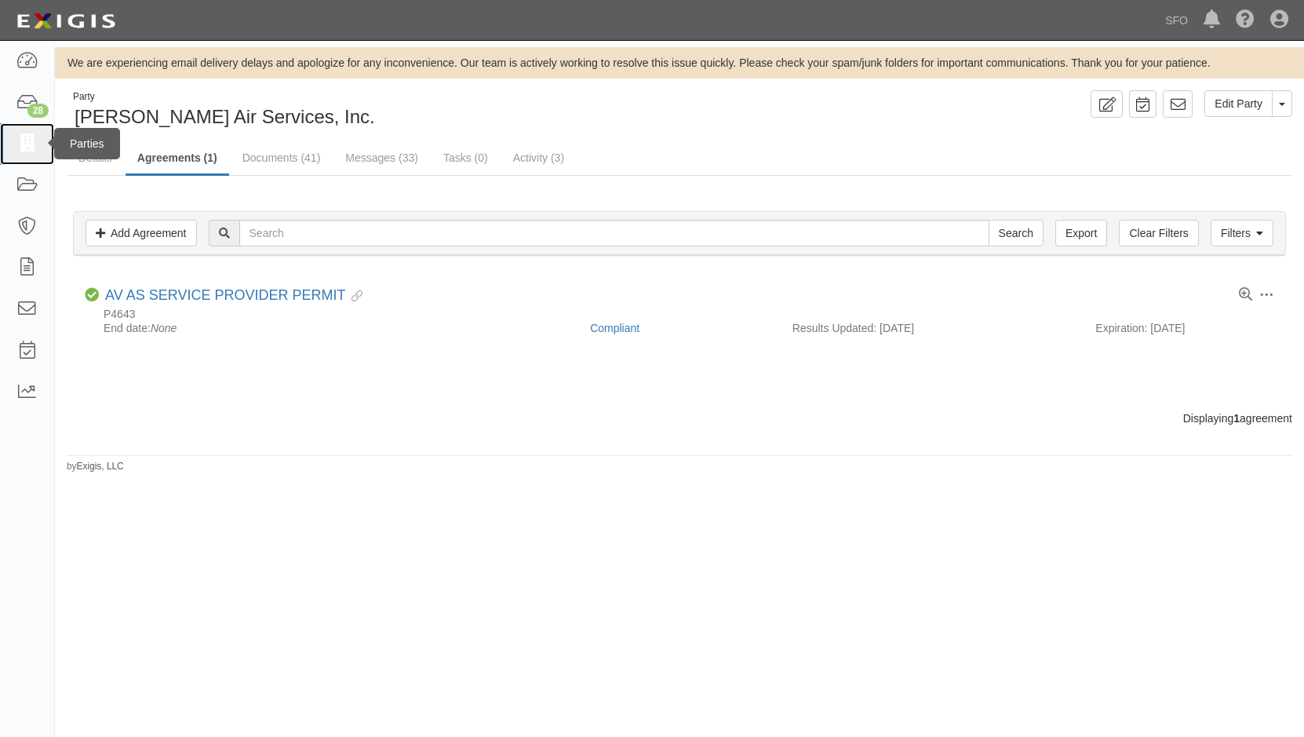
click at [9, 163] on link at bounding box center [27, 144] width 54 height 42
click at [13, 149] on link at bounding box center [27, 144] width 54 height 42
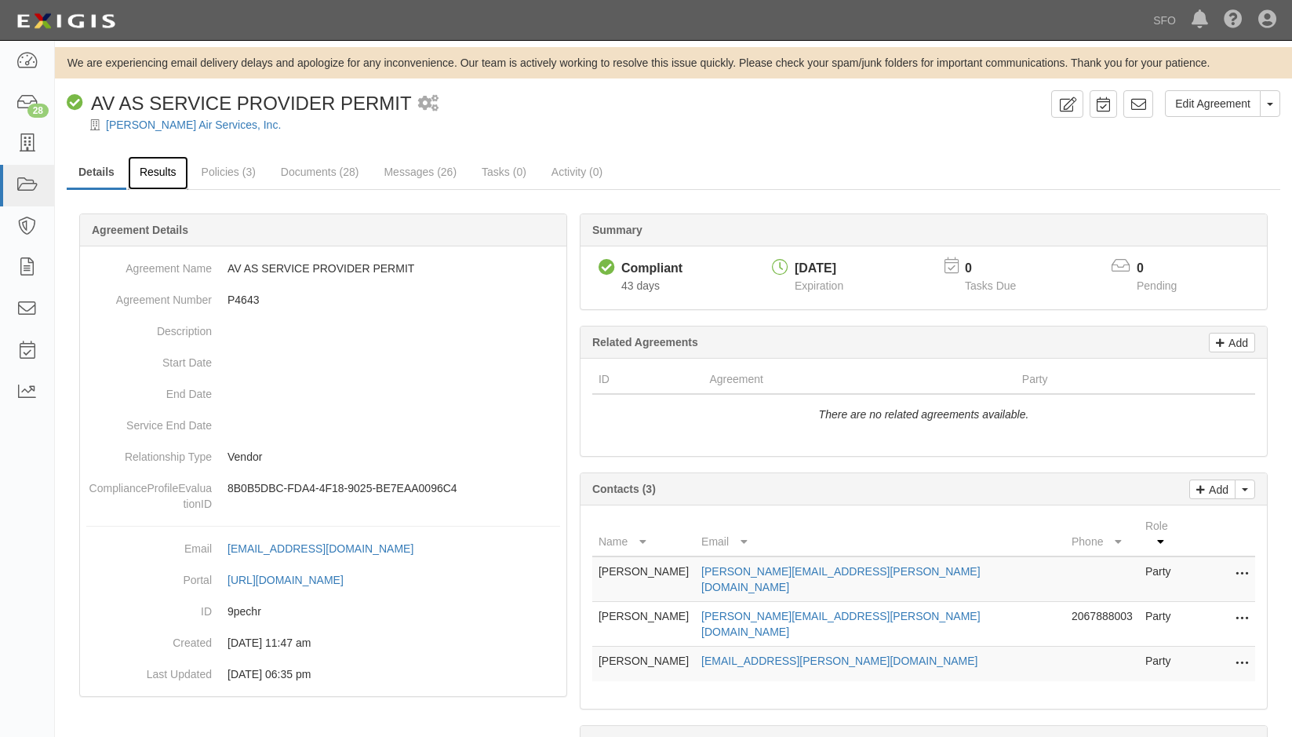
click at [173, 179] on link "Results" at bounding box center [158, 173] width 60 height 34
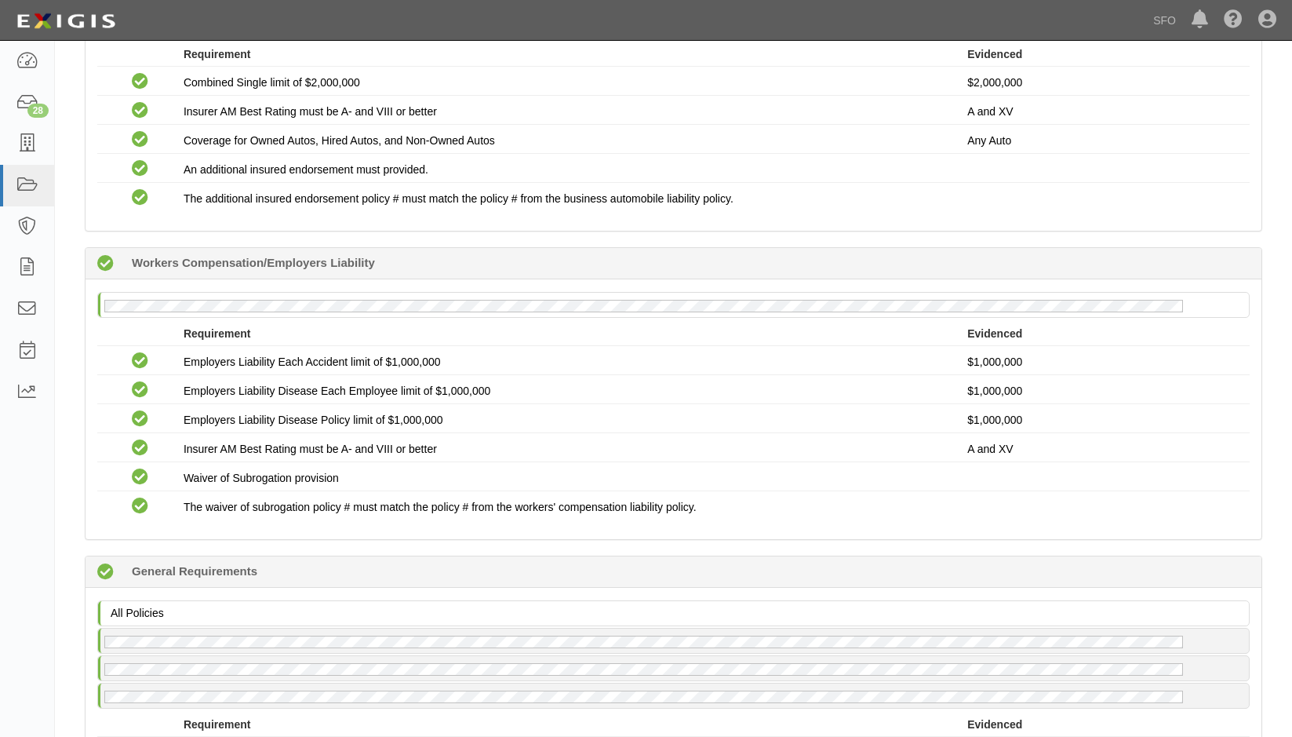
scroll to position [706, 0]
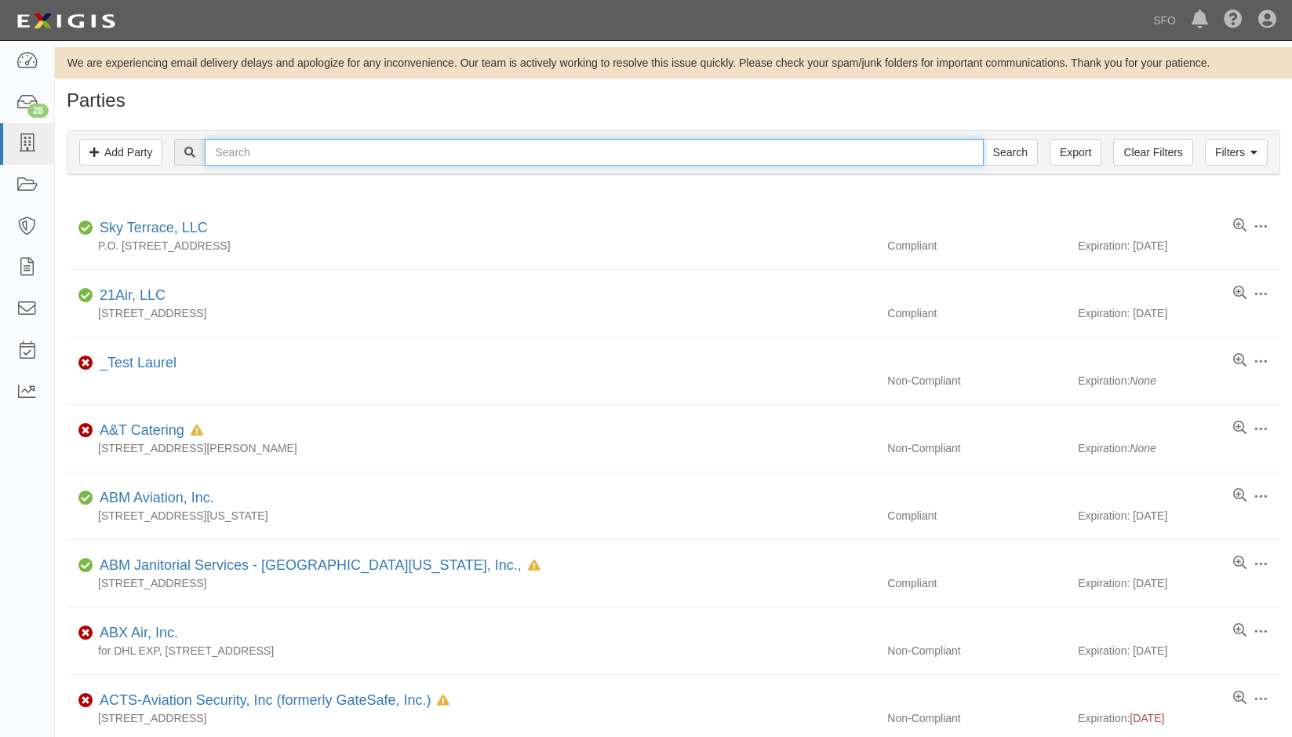
click at [290, 155] on input "text" at bounding box center [594, 152] width 778 height 27
type input "bree"
click at [983, 139] on input "Search" at bounding box center [1010, 152] width 55 height 27
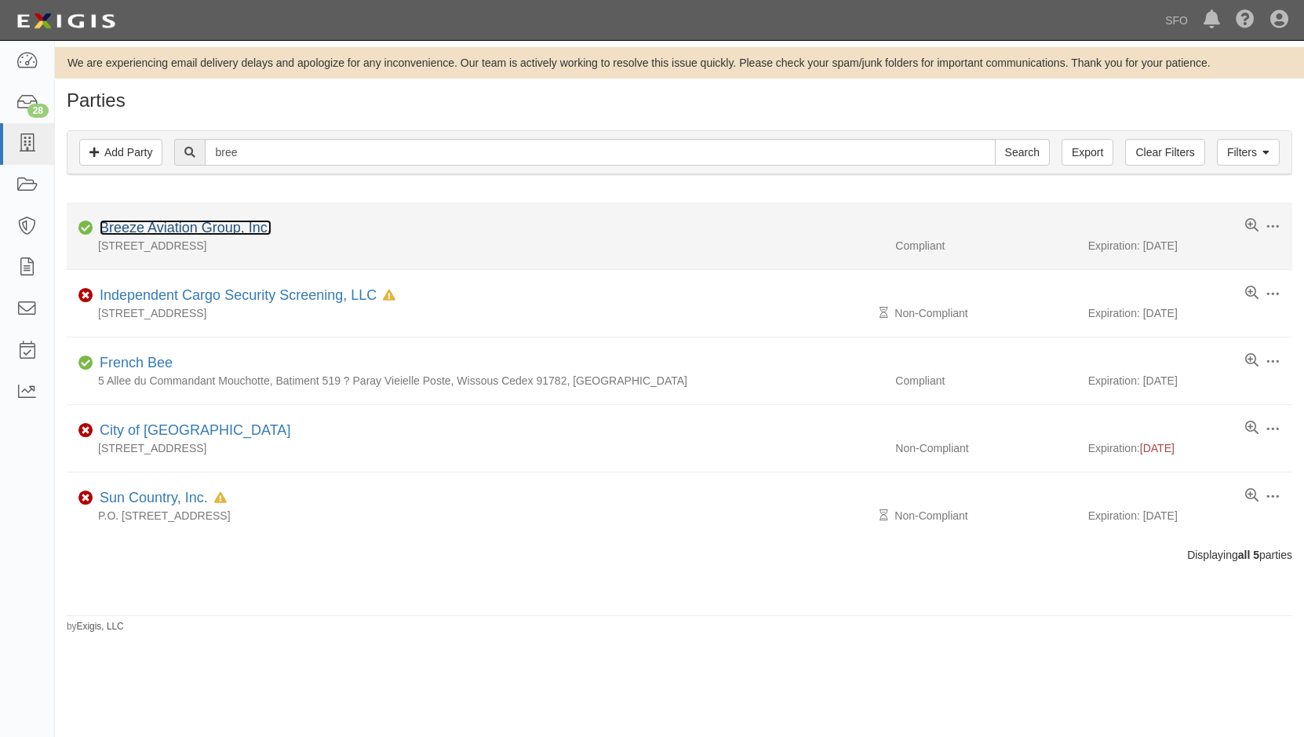
click at [233, 231] on link "Breeze Aviation Group, Inc." at bounding box center [186, 228] width 172 height 16
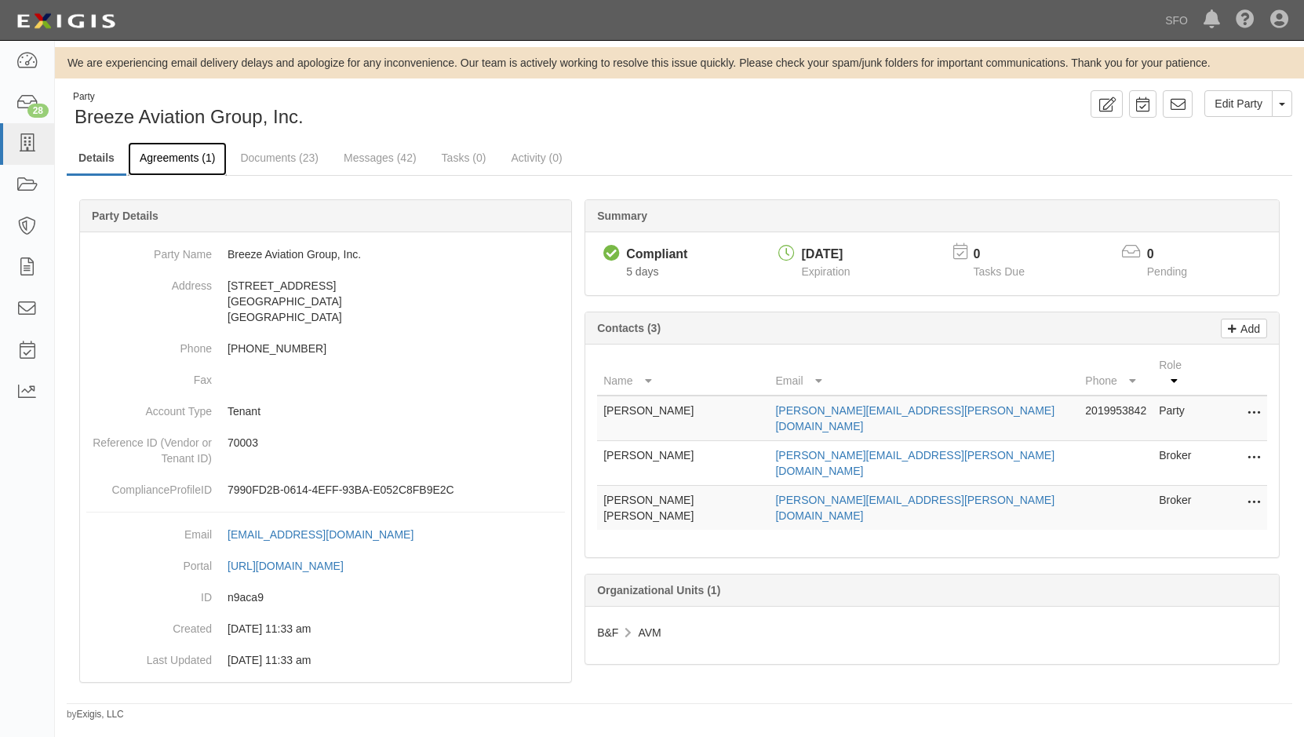
click at [203, 151] on link "Agreements (1)" at bounding box center [177, 159] width 99 height 34
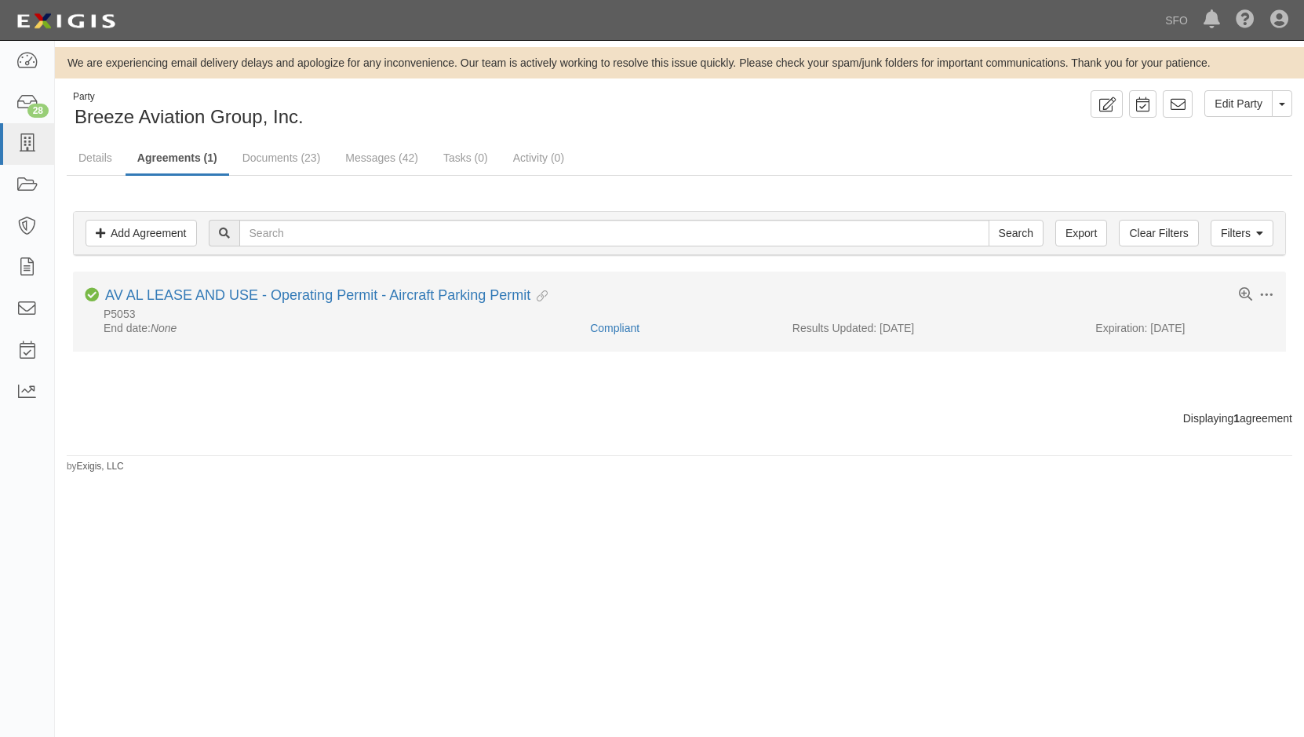
click at [181, 283] on li "Toggle Agreement Dropdown Edit Log activity Add task Send message Archive Compl…" at bounding box center [679, 312] width 1213 height 80
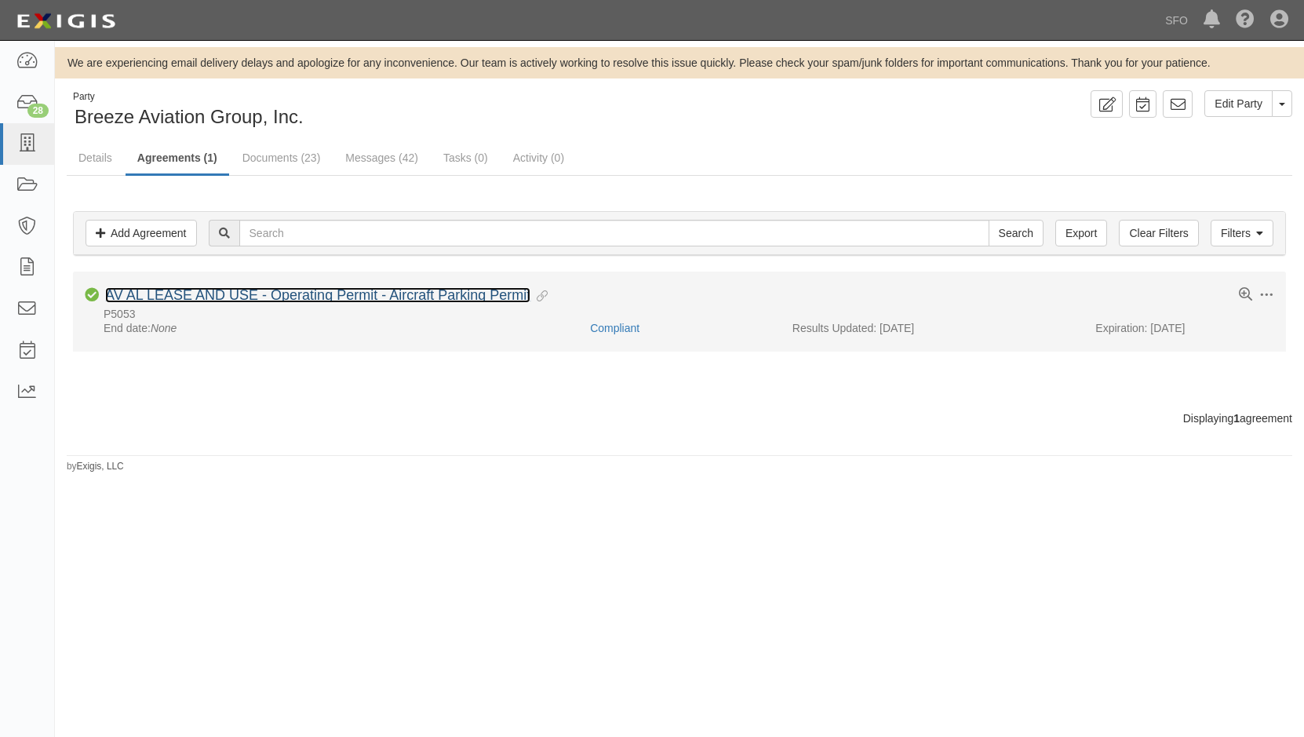
click at [185, 295] on link "AV AL LEASE AND USE - Operating Permit - Aircraft Parking Permit" at bounding box center [317, 295] width 425 height 16
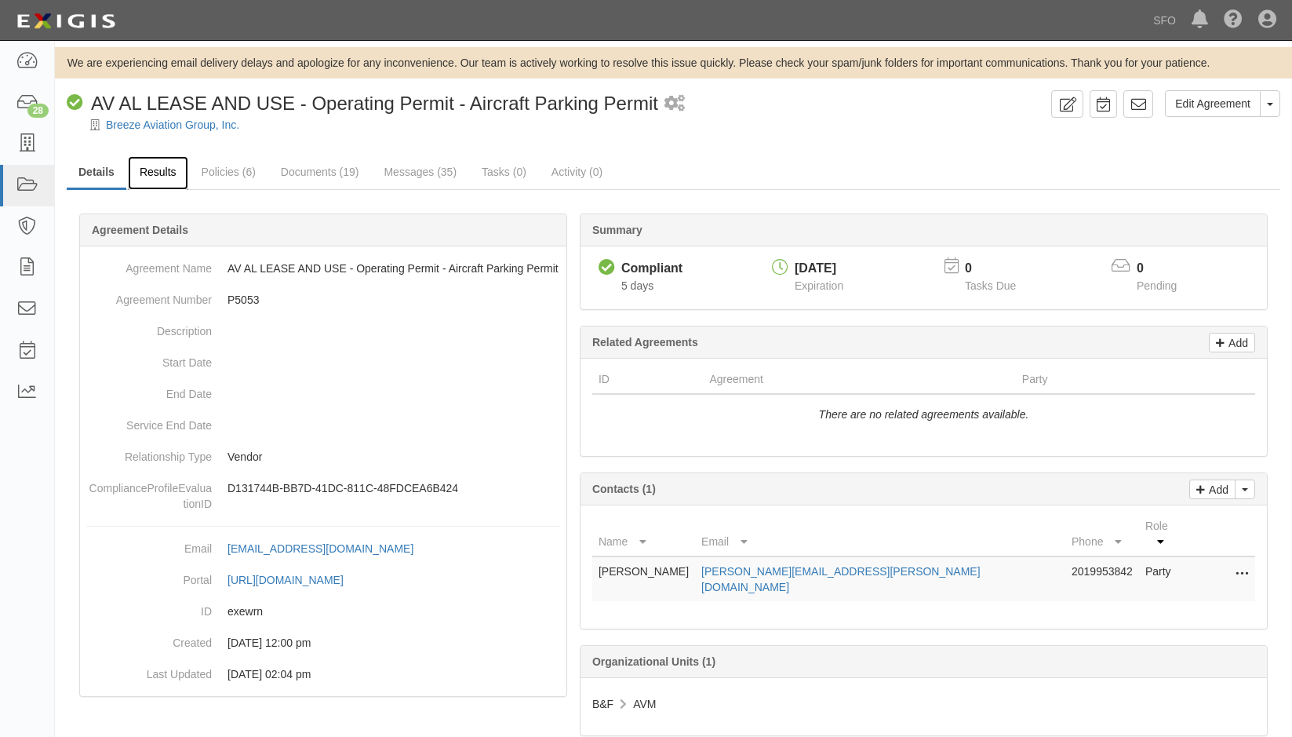
click at [174, 178] on link "Results" at bounding box center [158, 173] width 60 height 34
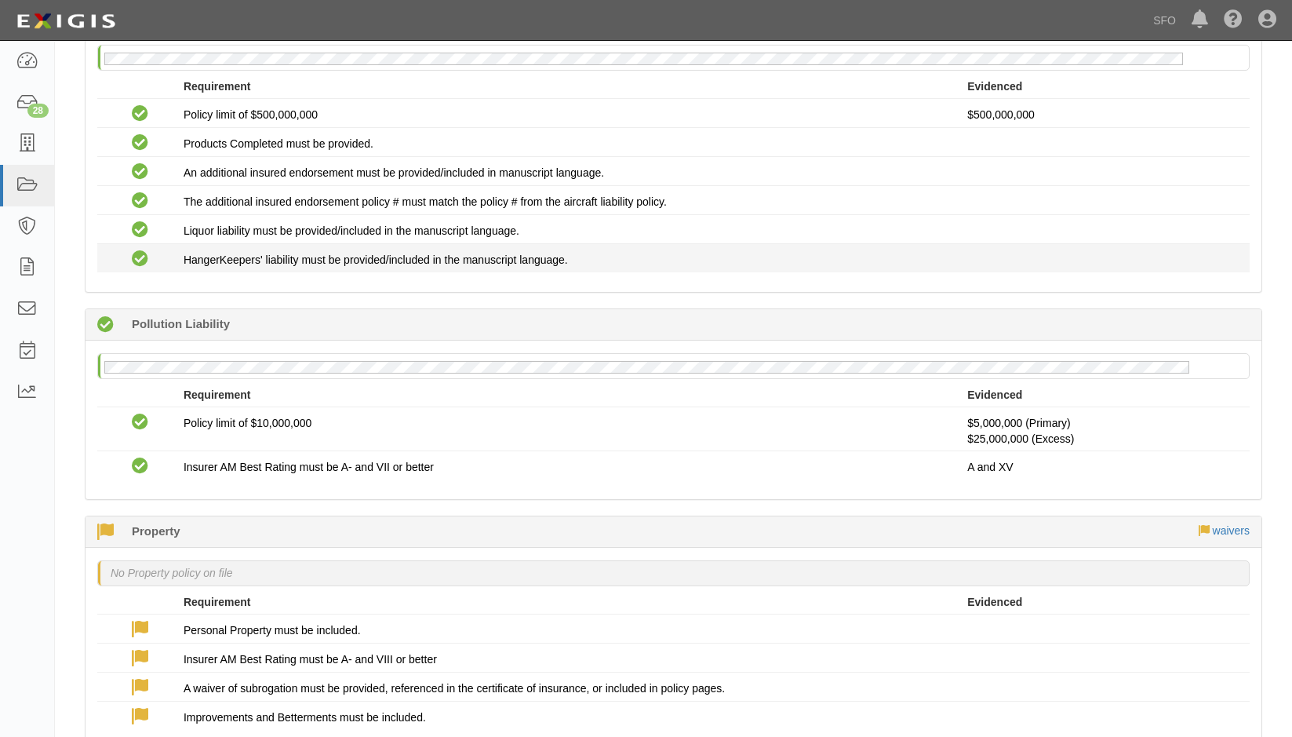
scroll to position [1020, 0]
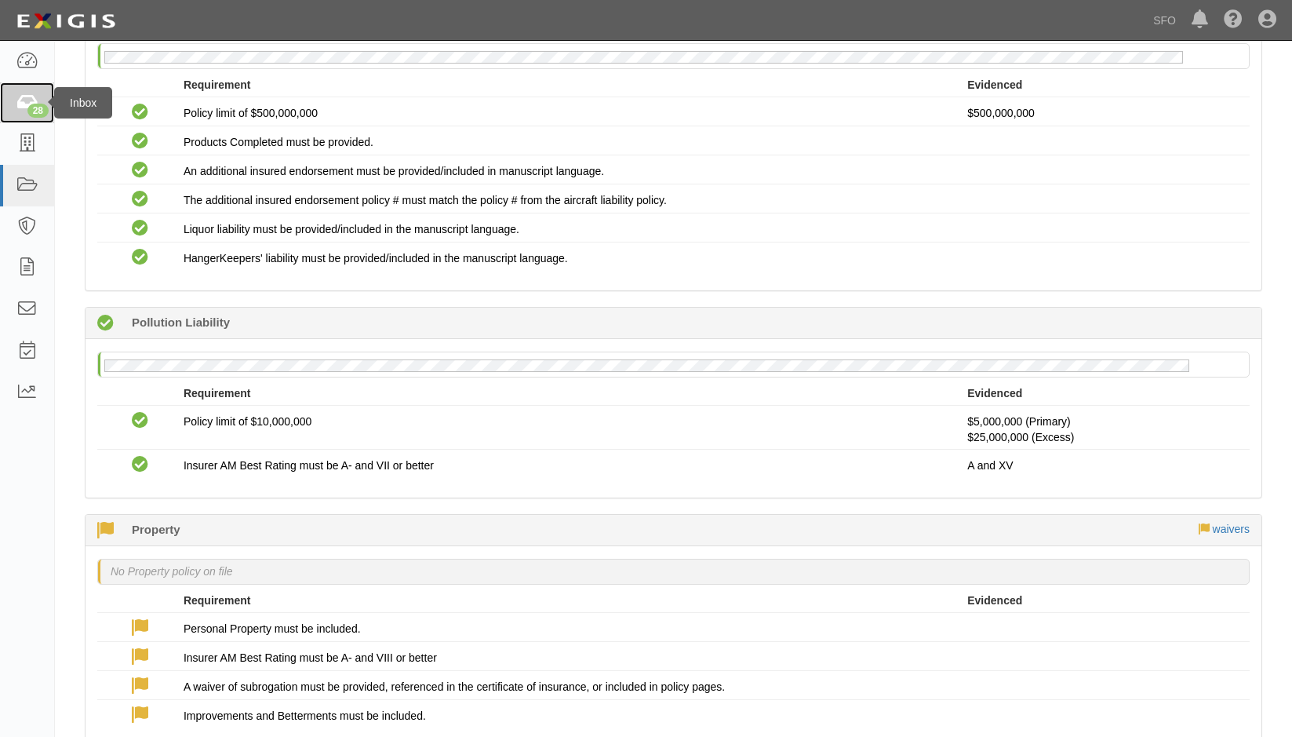
click at [18, 84] on link "28" at bounding box center [27, 103] width 54 height 42
click at [42, 141] on link at bounding box center [27, 144] width 54 height 42
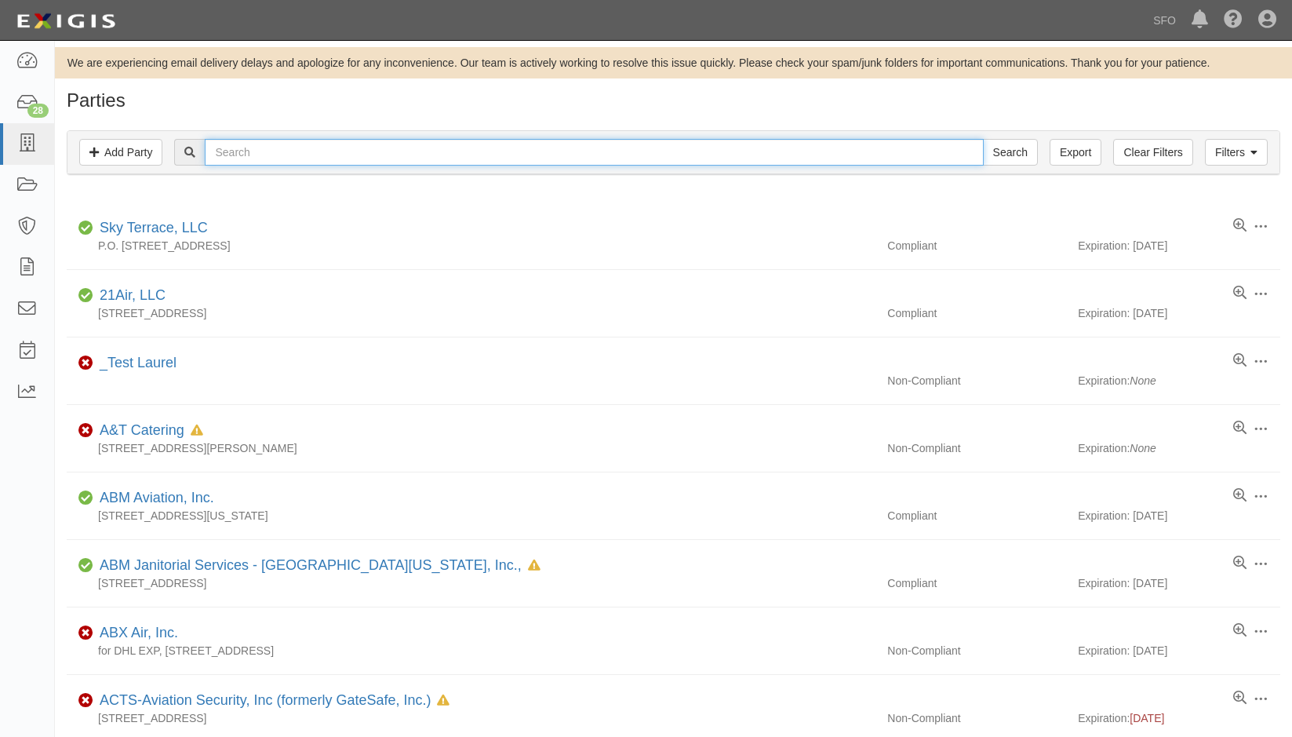
drag, startPoint x: 264, startPoint y: 140, endPoint x: 270, endPoint y: 148, distance: 10.0
click at [264, 140] on input "text" at bounding box center [594, 152] width 778 height 27
type input "bank"
click at [983, 139] on input "Search" at bounding box center [1010, 152] width 55 height 27
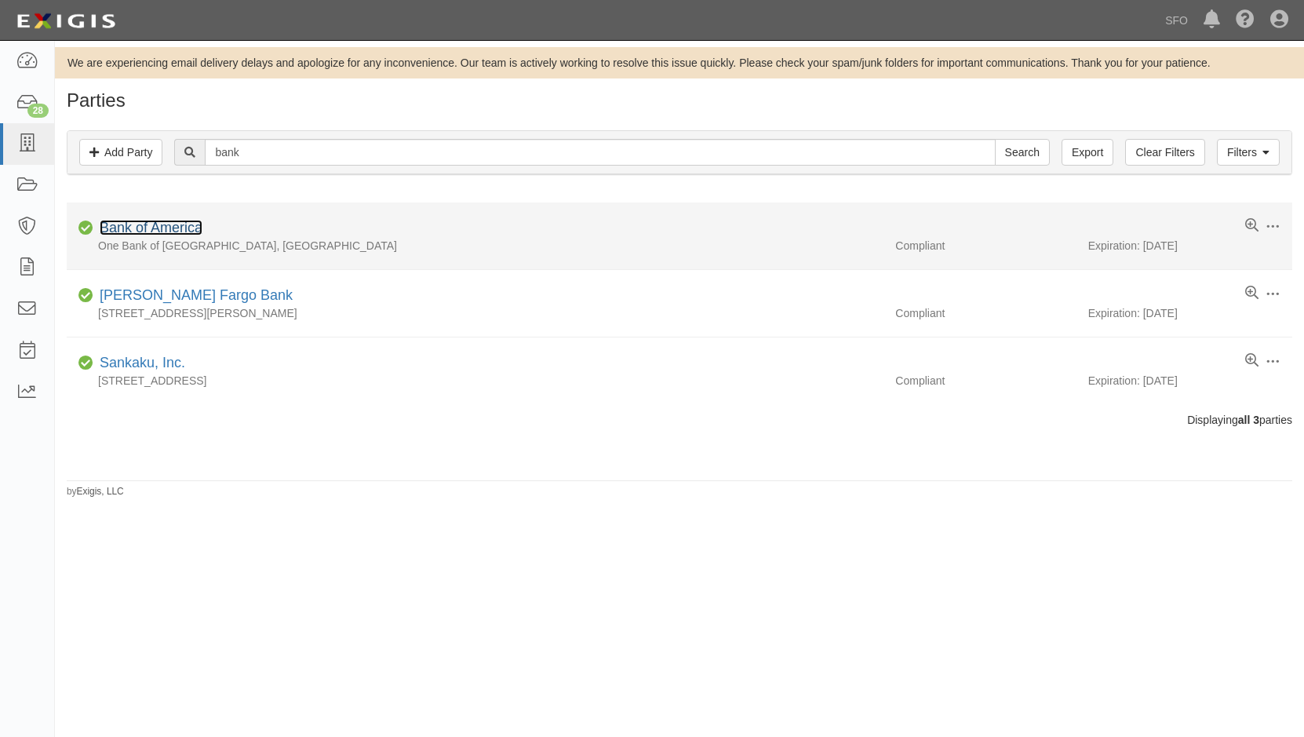
click at [201, 229] on link "Bank of America" at bounding box center [151, 228] width 103 height 16
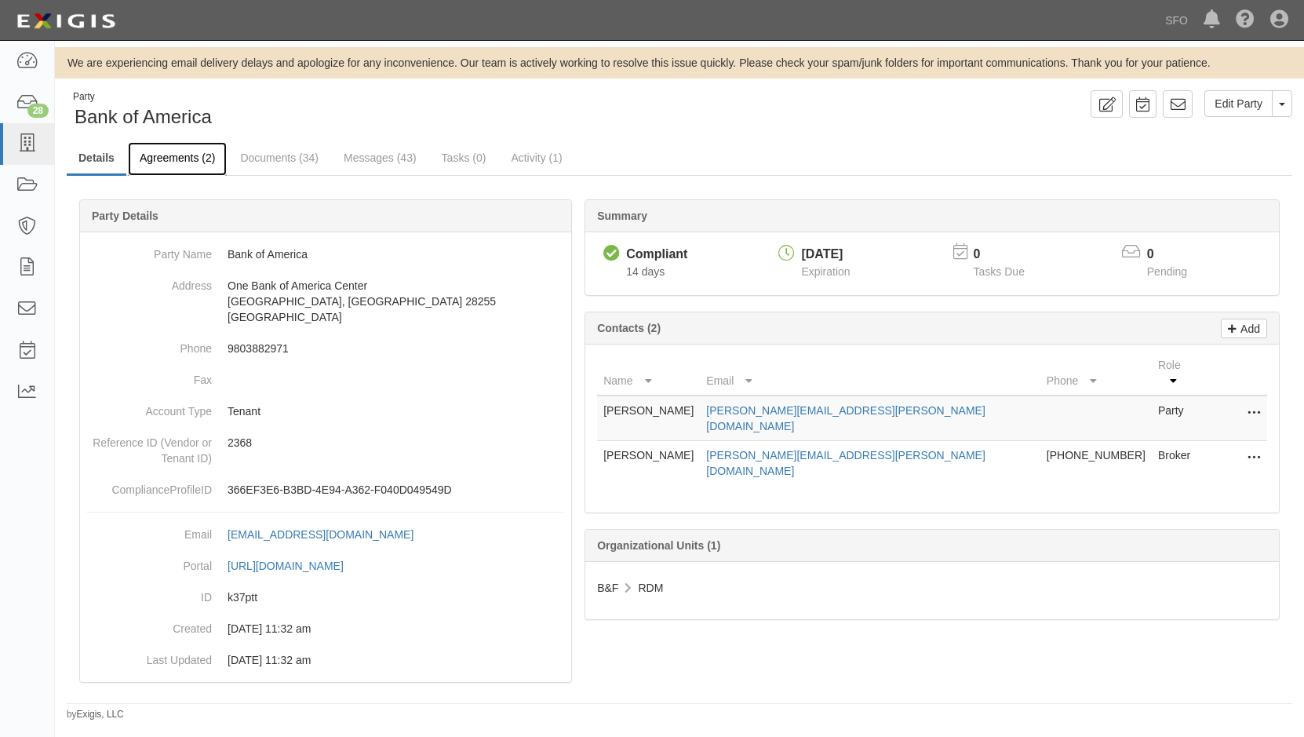
click at [191, 163] on link "Agreements (2)" at bounding box center [177, 159] width 99 height 34
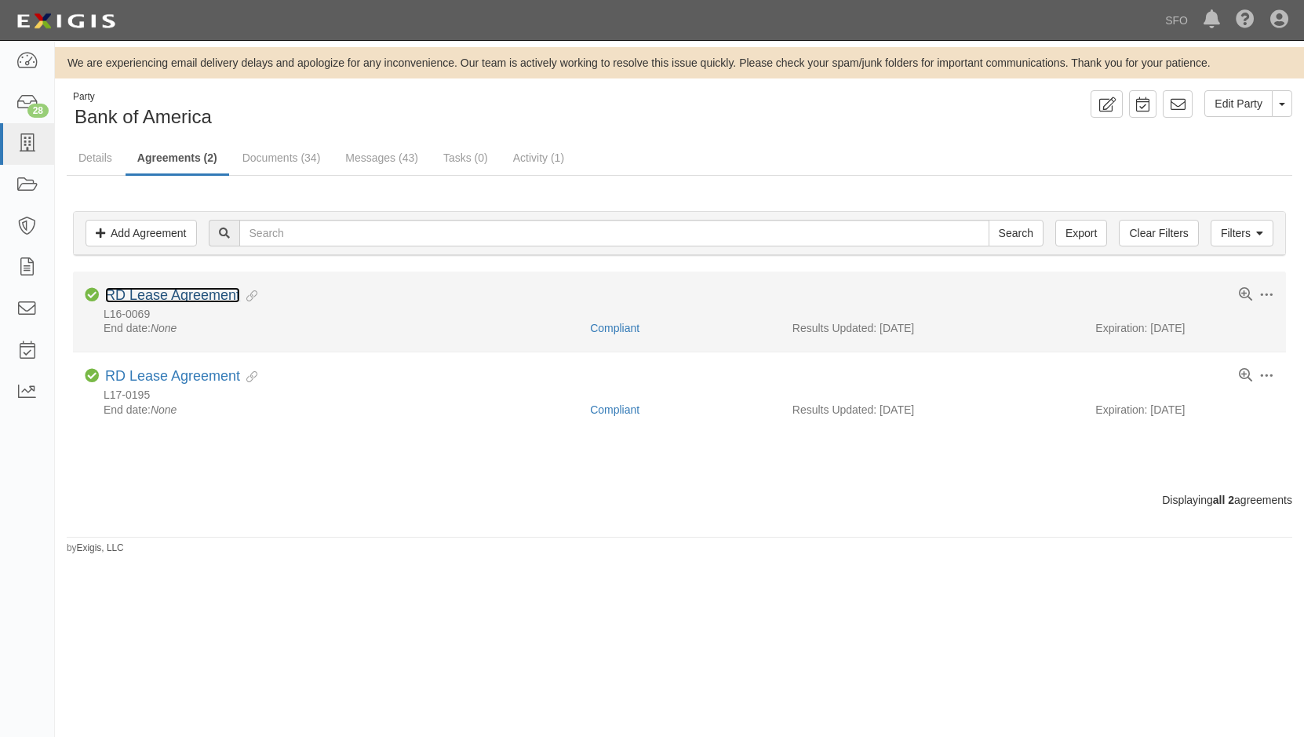
click at [188, 292] on link "RD Lease Agreement" at bounding box center [172, 295] width 135 height 16
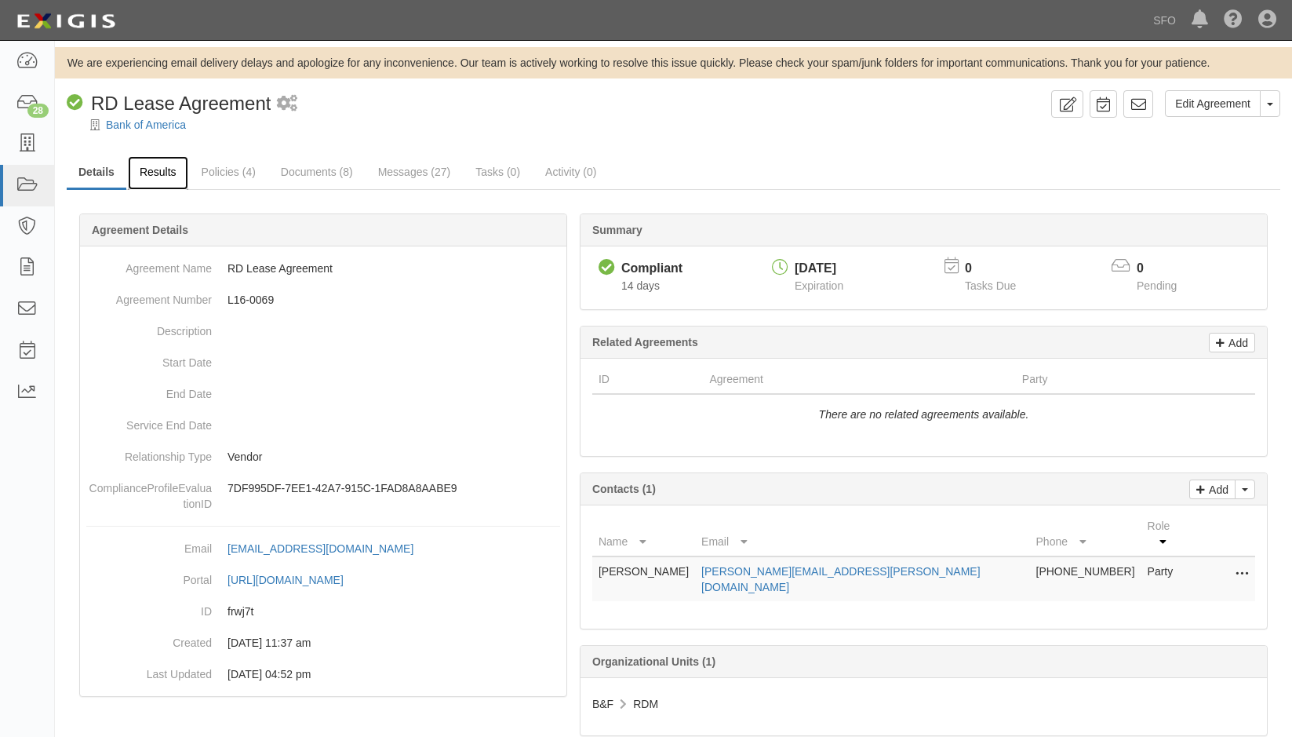
click at [155, 163] on link "Results" at bounding box center [158, 173] width 60 height 34
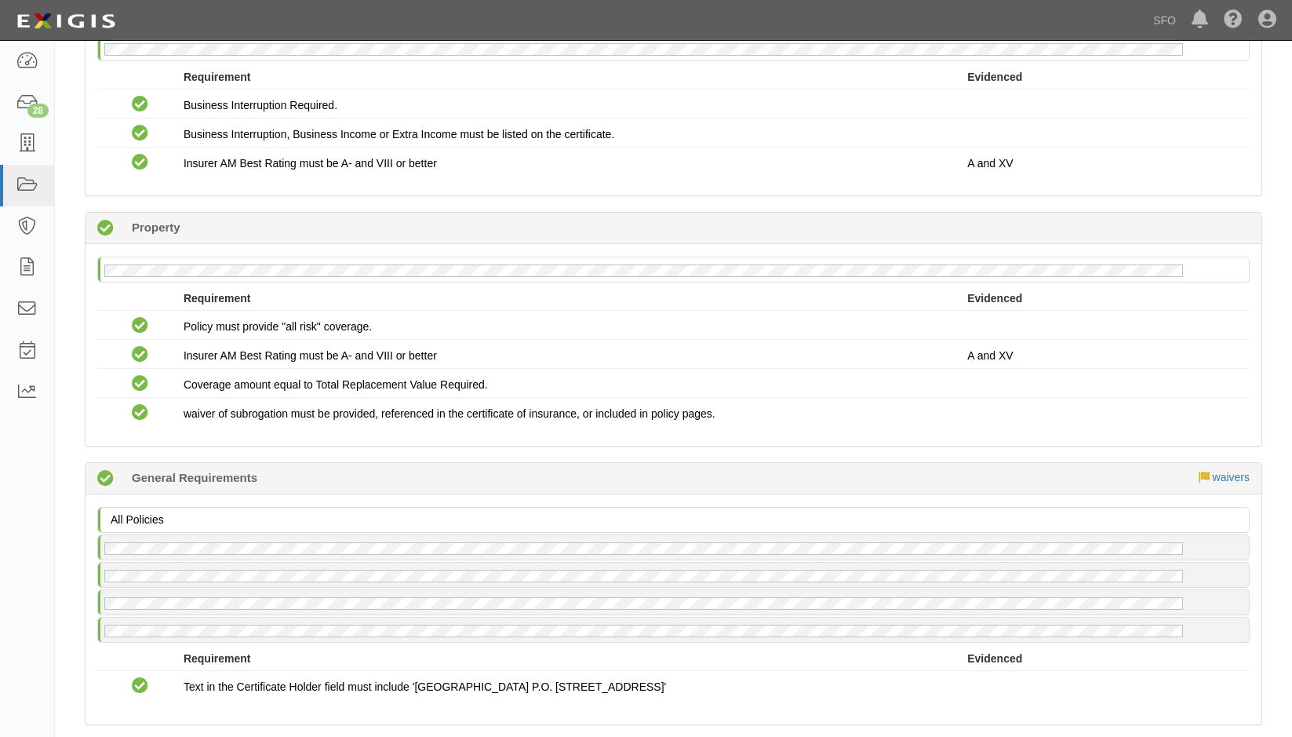
scroll to position [1340, 0]
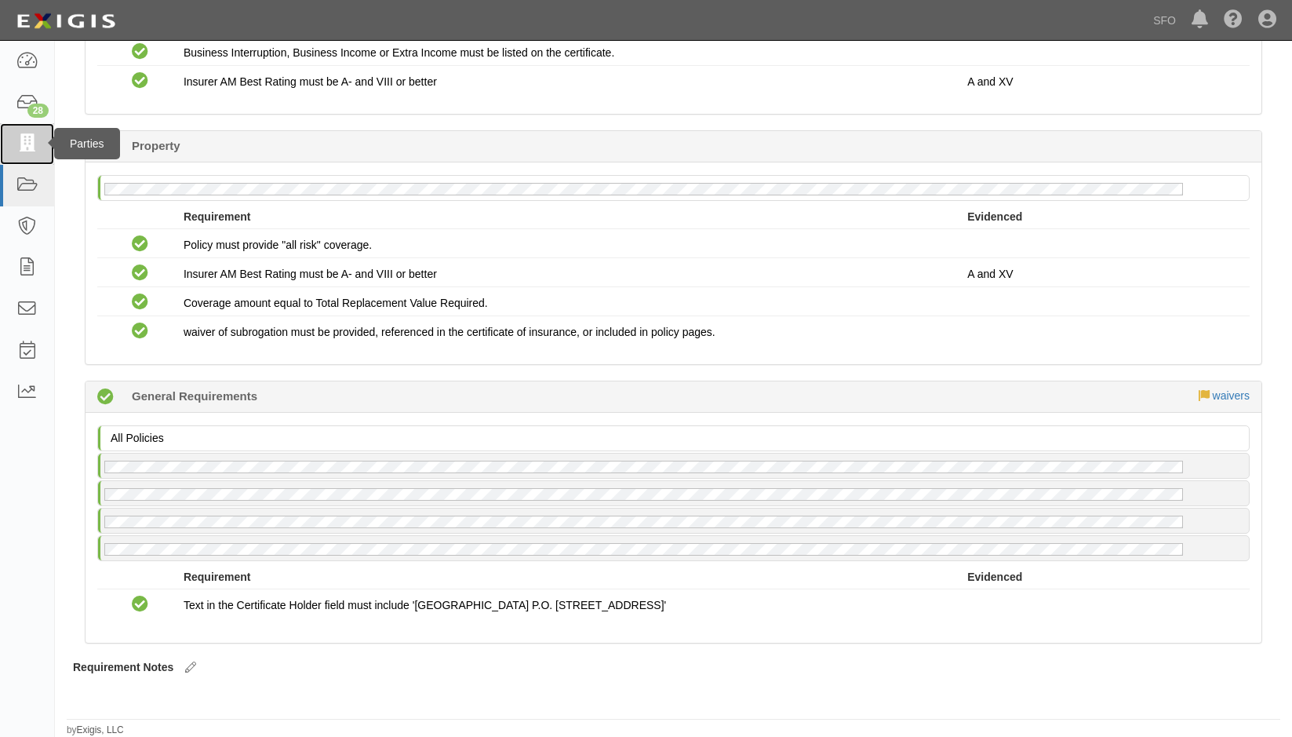
click at [29, 143] on icon at bounding box center [27, 144] width 22 height 18
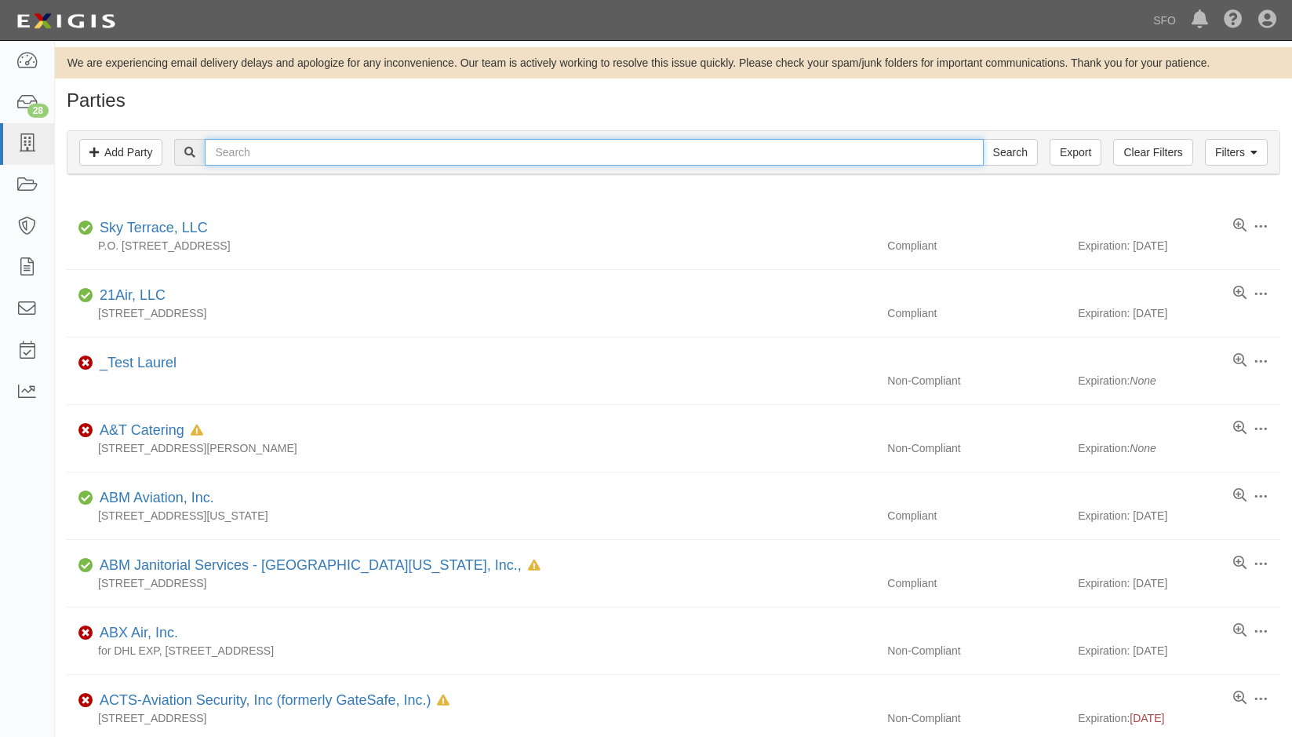
click at [255, 156] on input "text" at bounding box center [594, 152] width 778 height 27
type input "united"
click at [983, 139] on input "Search" at bounding box center [1010, 152] width 55 height 27
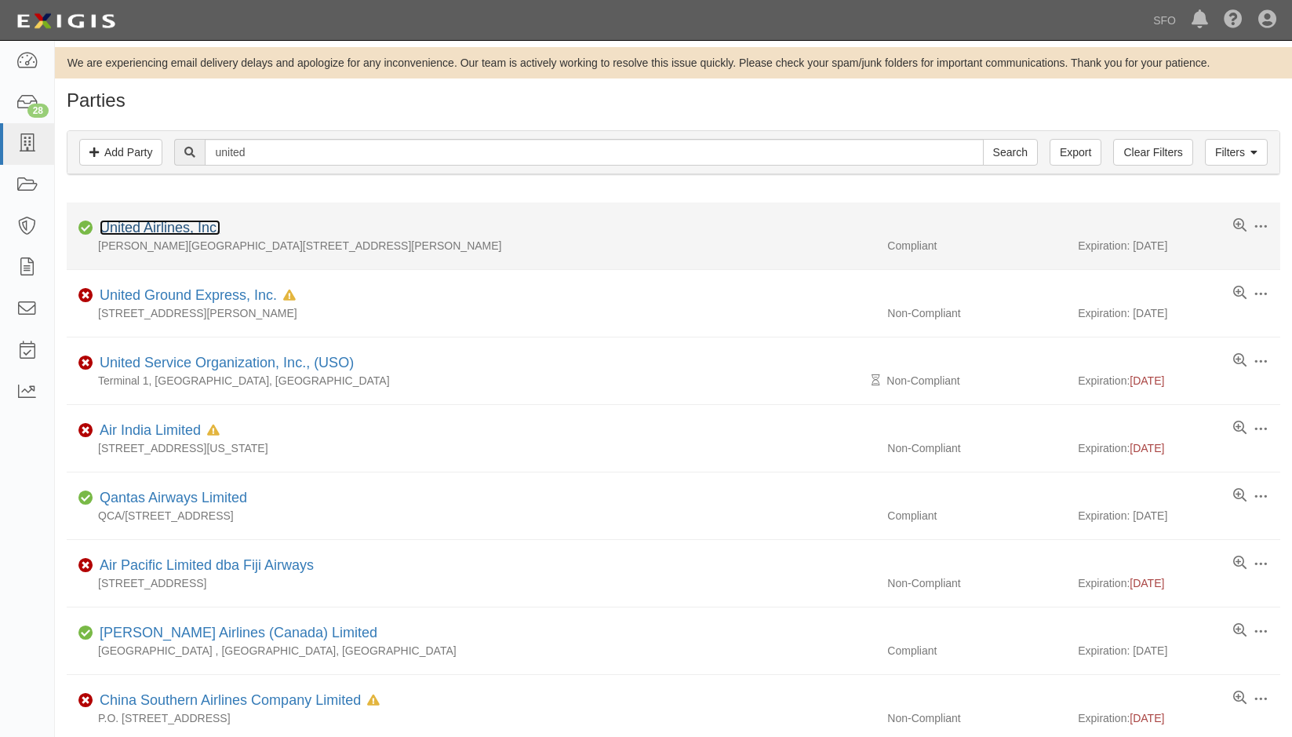
click at [177, 234] on link "United Airlines, Inc." at bounding box center [160, 228] width 121 height 16
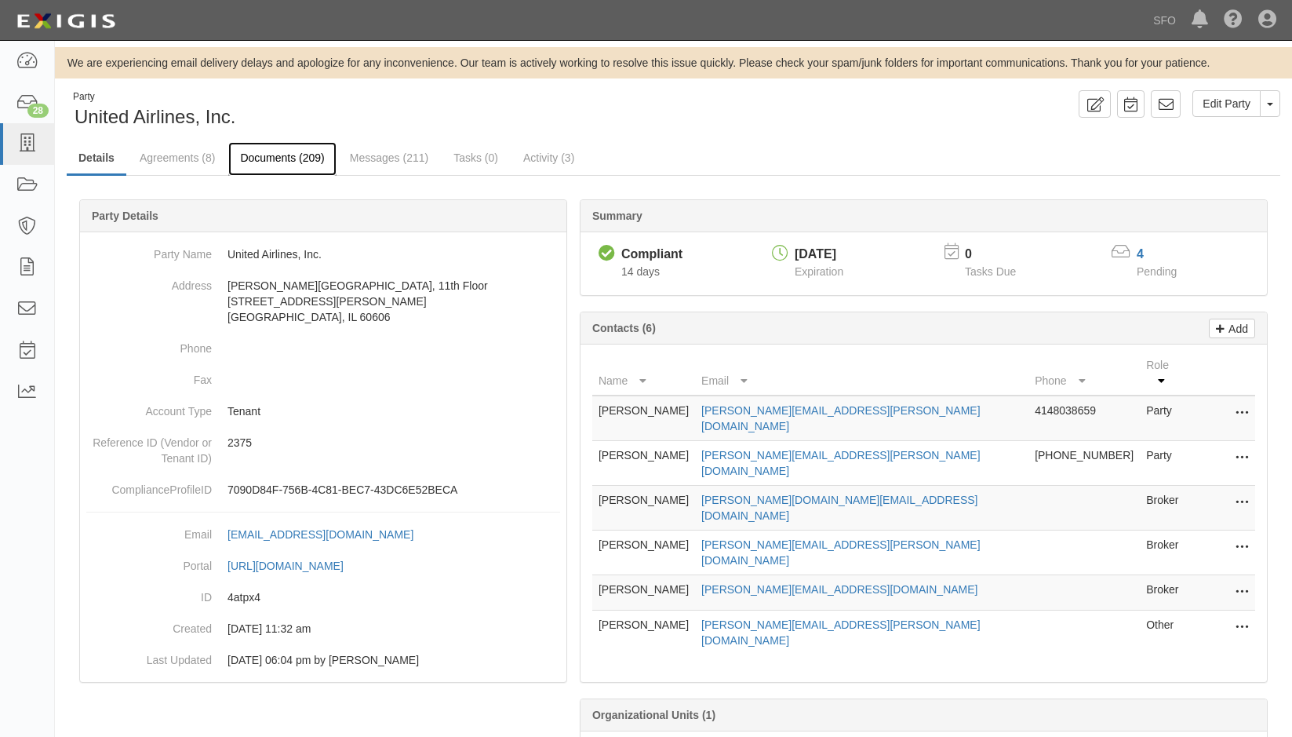
click at [306, 159] on link "Documents (209)" at bounding box center [282, 159] width 108 height 34
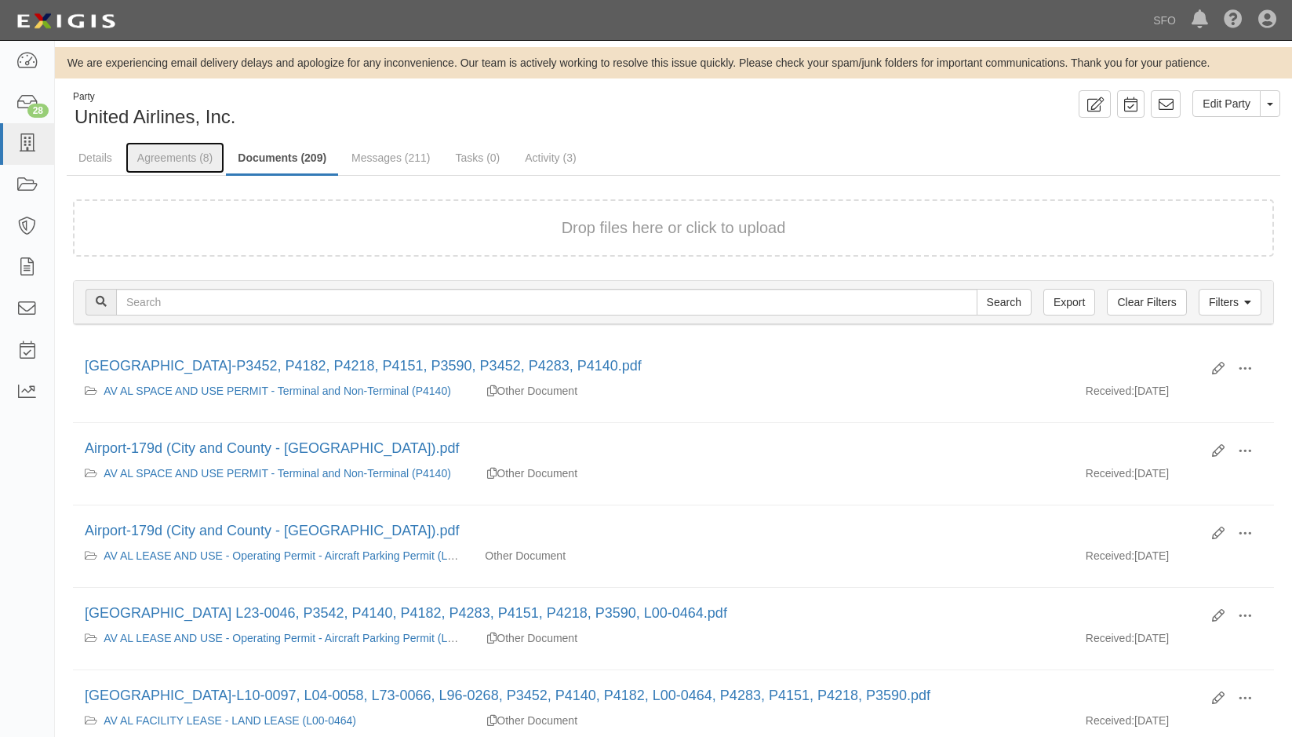
click at [199, 159] on link "Agreements (8)" at bounding box center [175, 157] width 99 height 31
